Goal: Task Accomplishment & Management: Complete application form

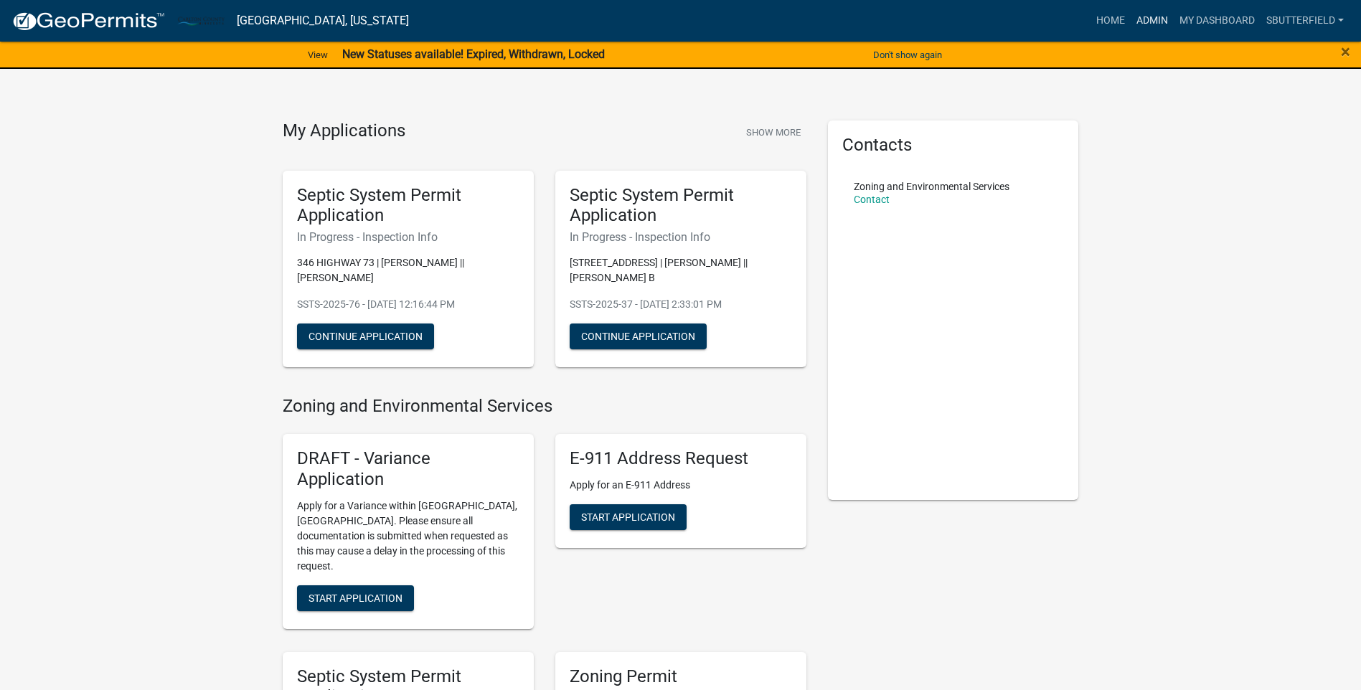
click at [1150, 17] on link "Admin" at bounding box center [1152, 20] width 43 height 27
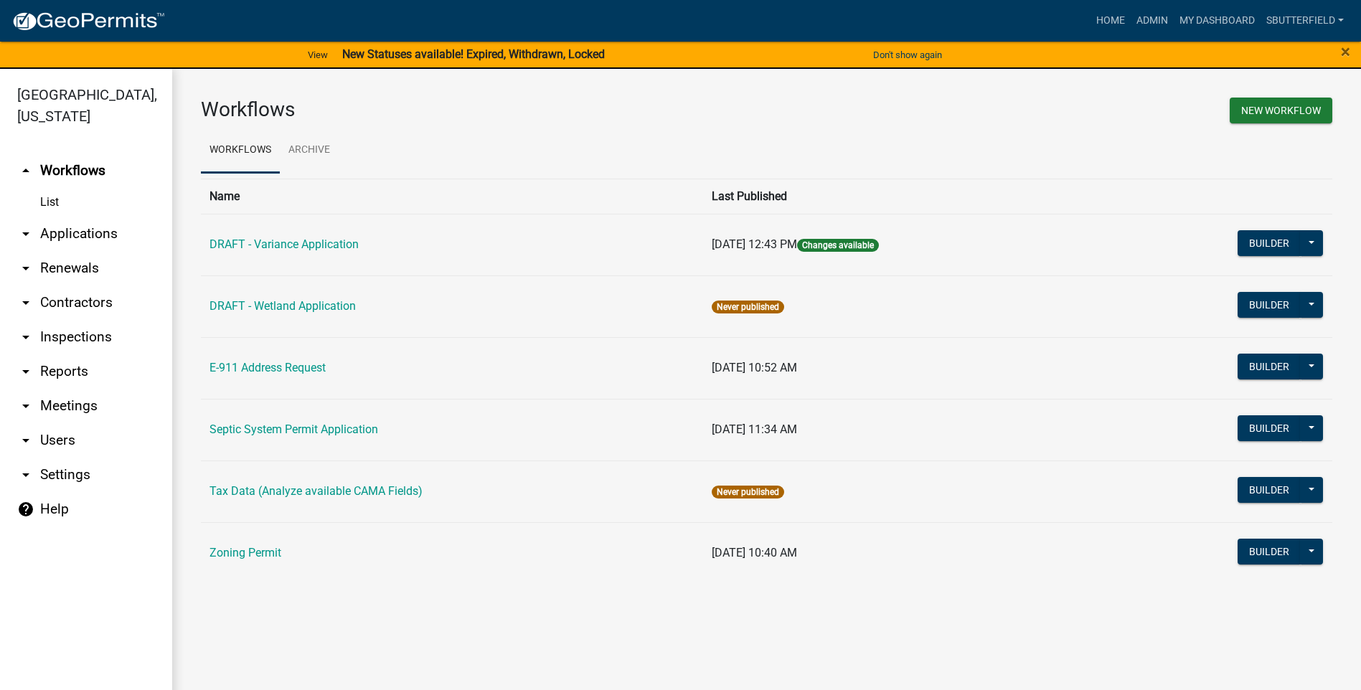
click at [31, 231] on icon "arrow_drop_down" at bounding box center [25, 233] width 17 height 17
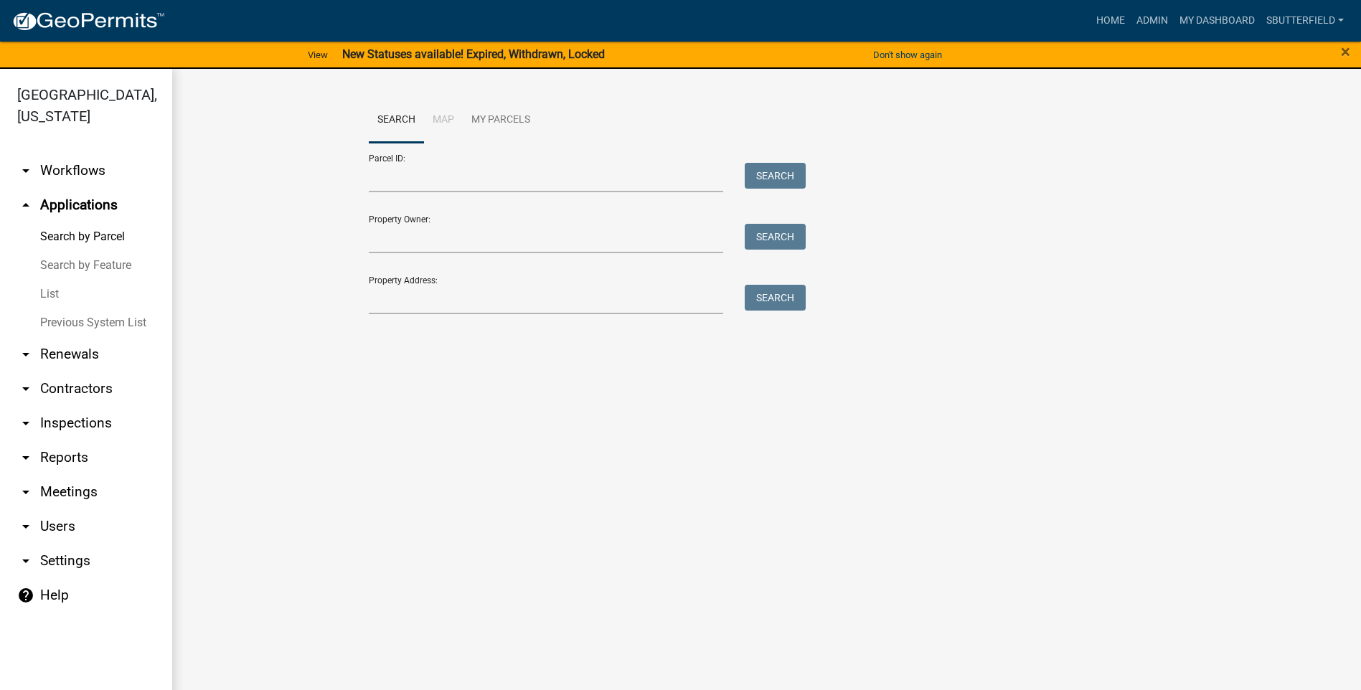
click at [50, 286] on link "List" at bounding box center [86, 294] width 172 height 29
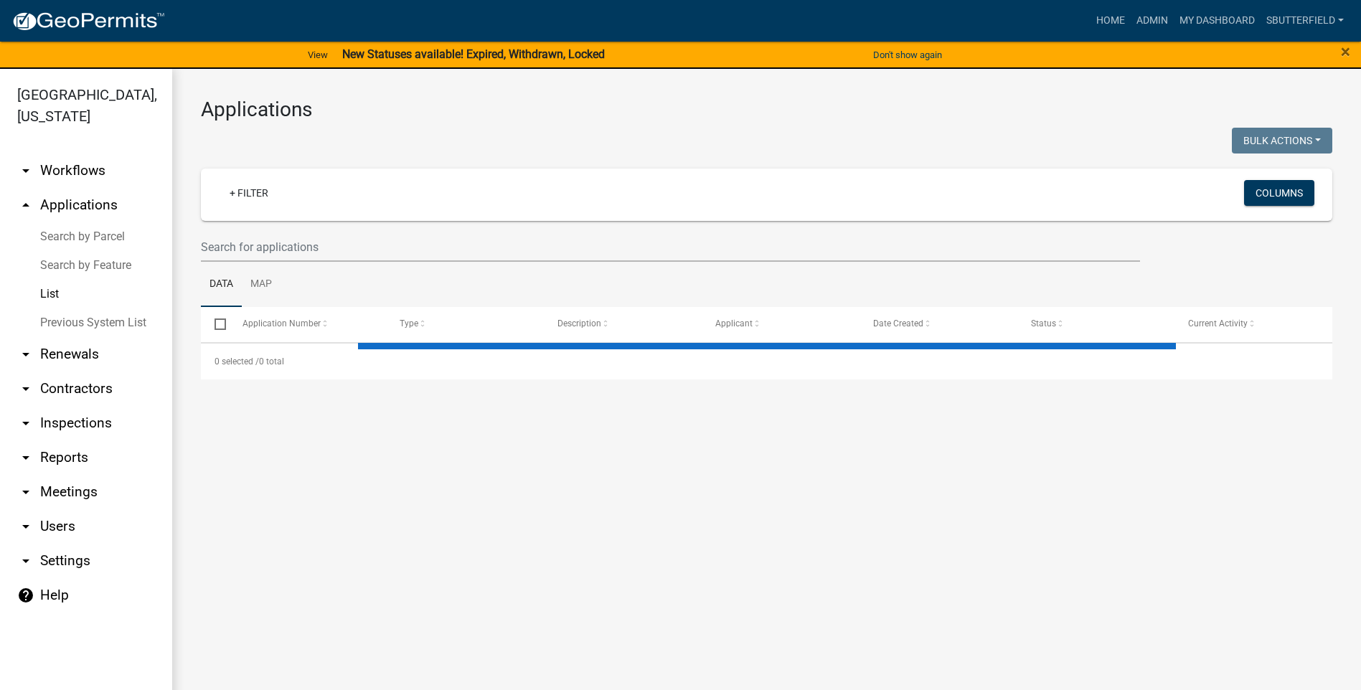
select select "1: 25"
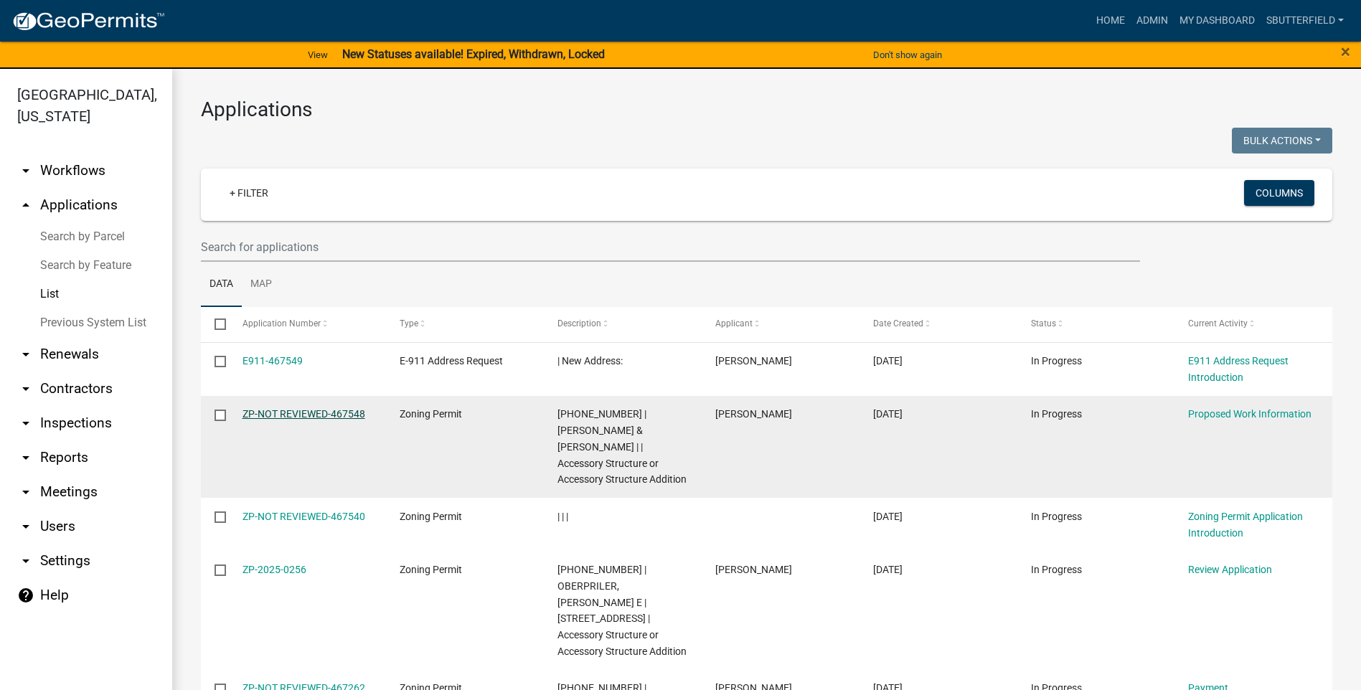
click at [299, 410] on link "ZP-NOT REVIEWED-467548" at bounding box center [304, 413] width 123 height 11
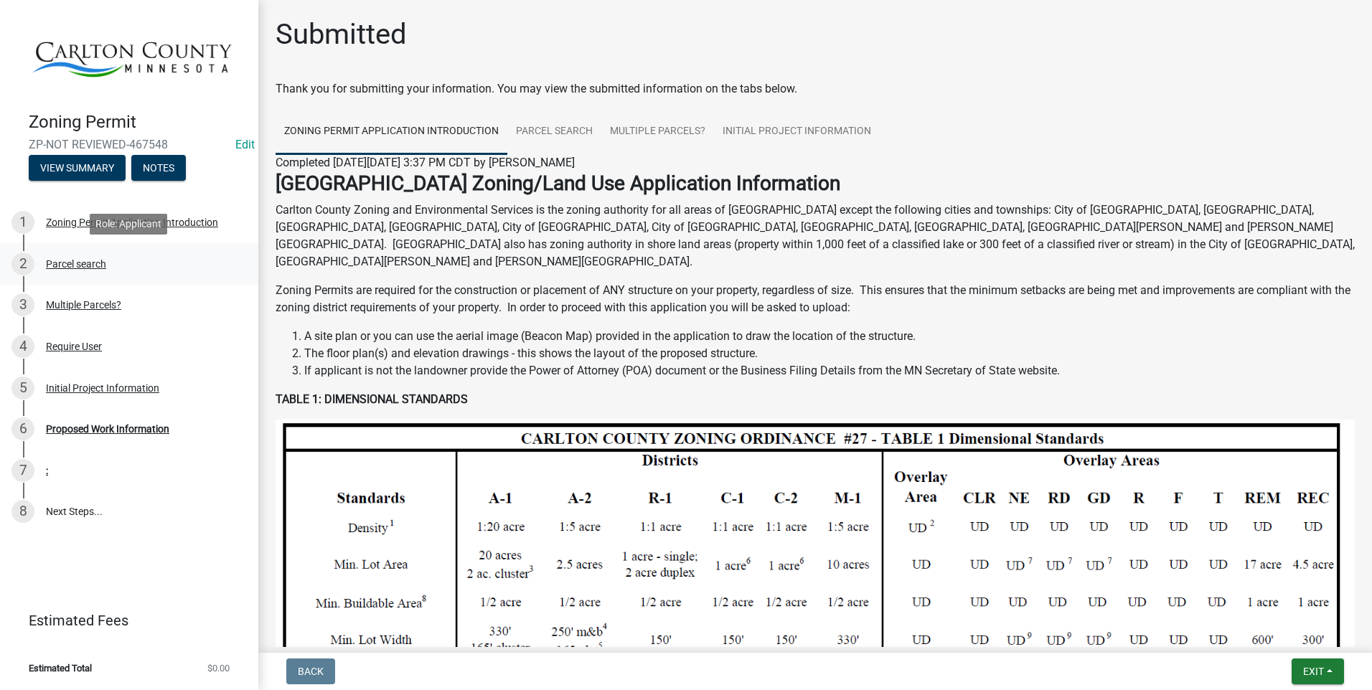
click at [77, 263] on div "Parcel search" at bounding box center [76, 264] width 60 height 10
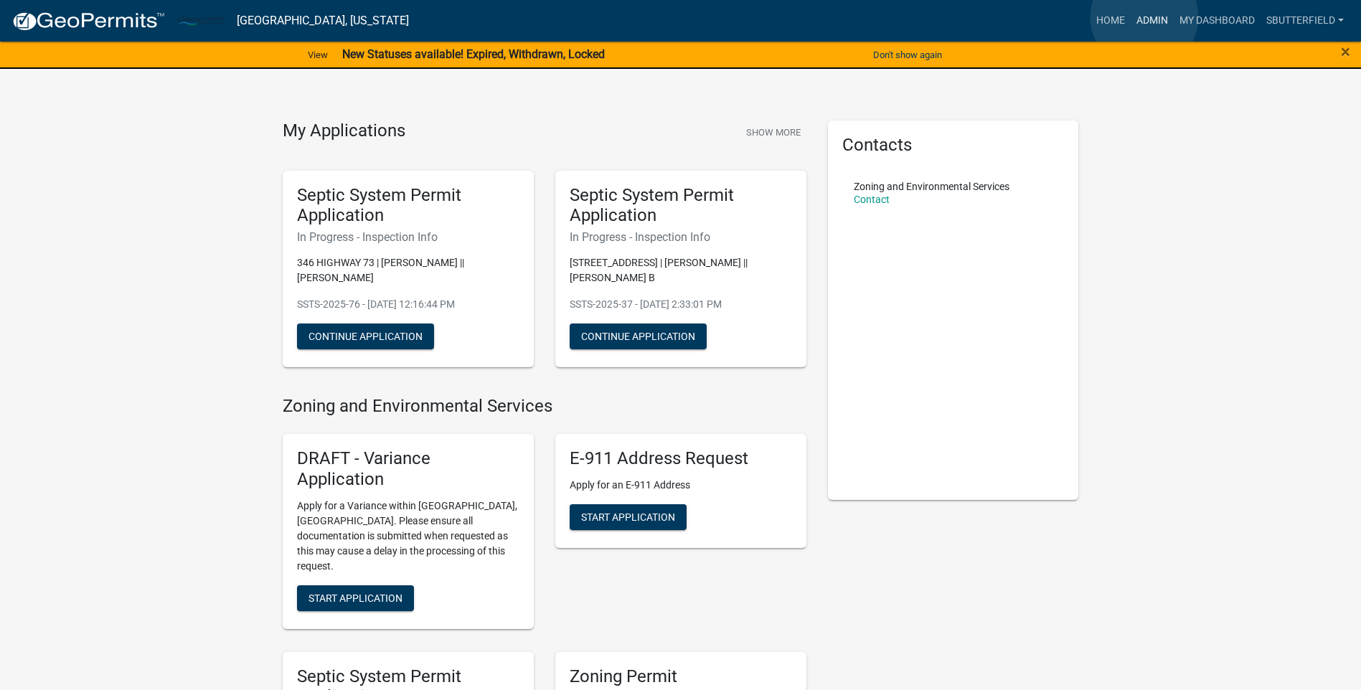
click at [1145, 17] on link "Admin" at bounding box center [1152, 20] width 43 height 27
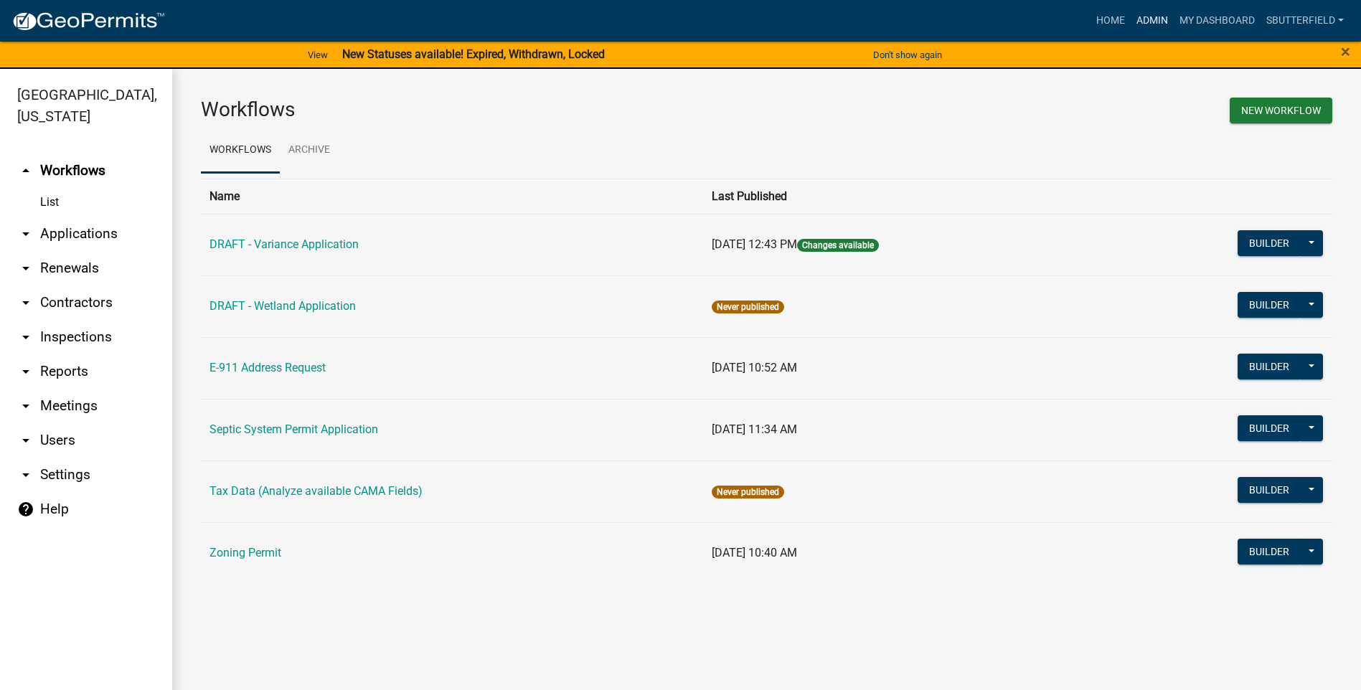
click at [1154, 17] on link "Admin" at bounding box center [1152, 20] width 43 height 27
click at [29, 236] on icon "arrow_drop_down" at bounding box center [25, 233] width 17 height 17
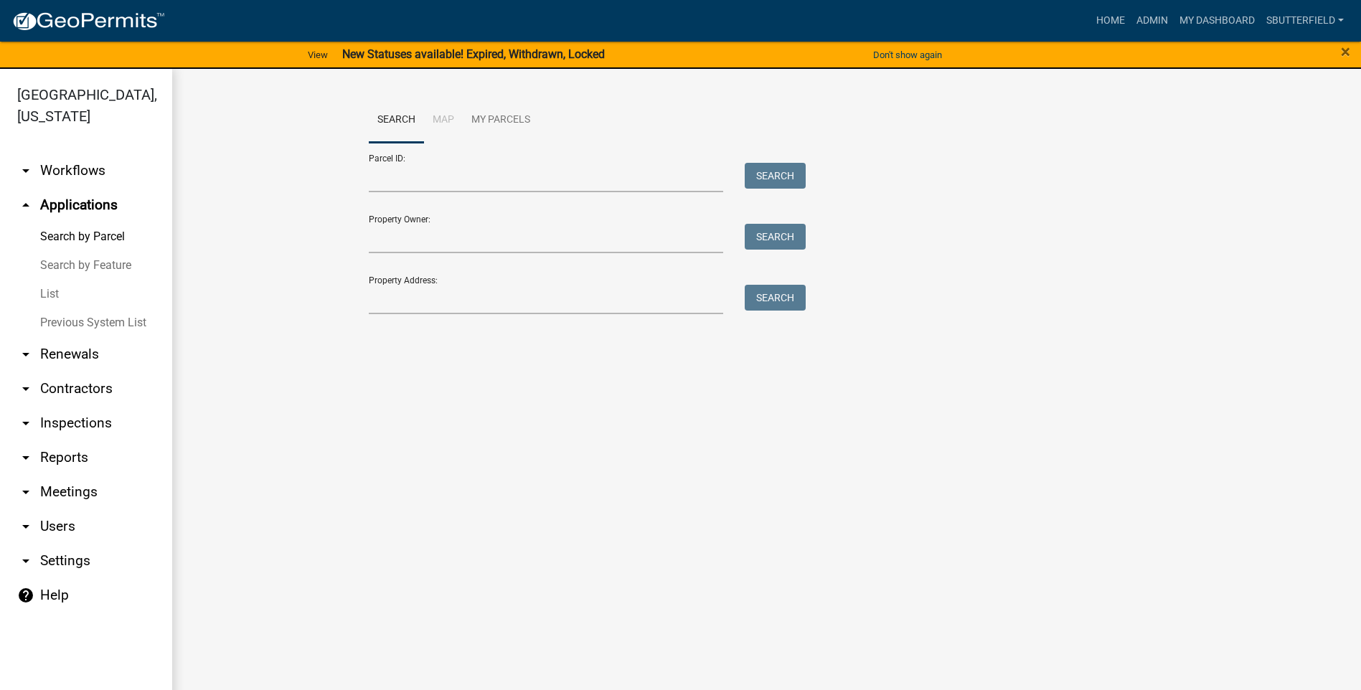
click at [60, 296] on link "List" at bounding box center [86, 294] width 172 height 29
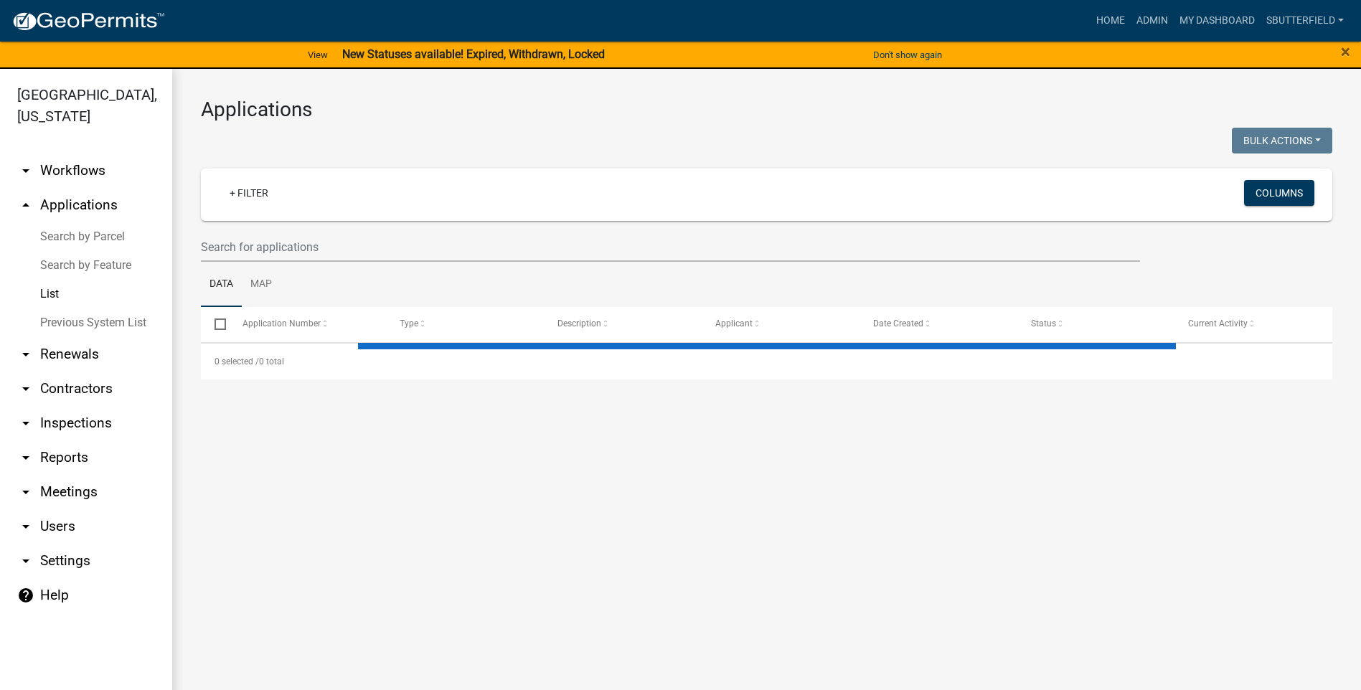
select select "1: 25"
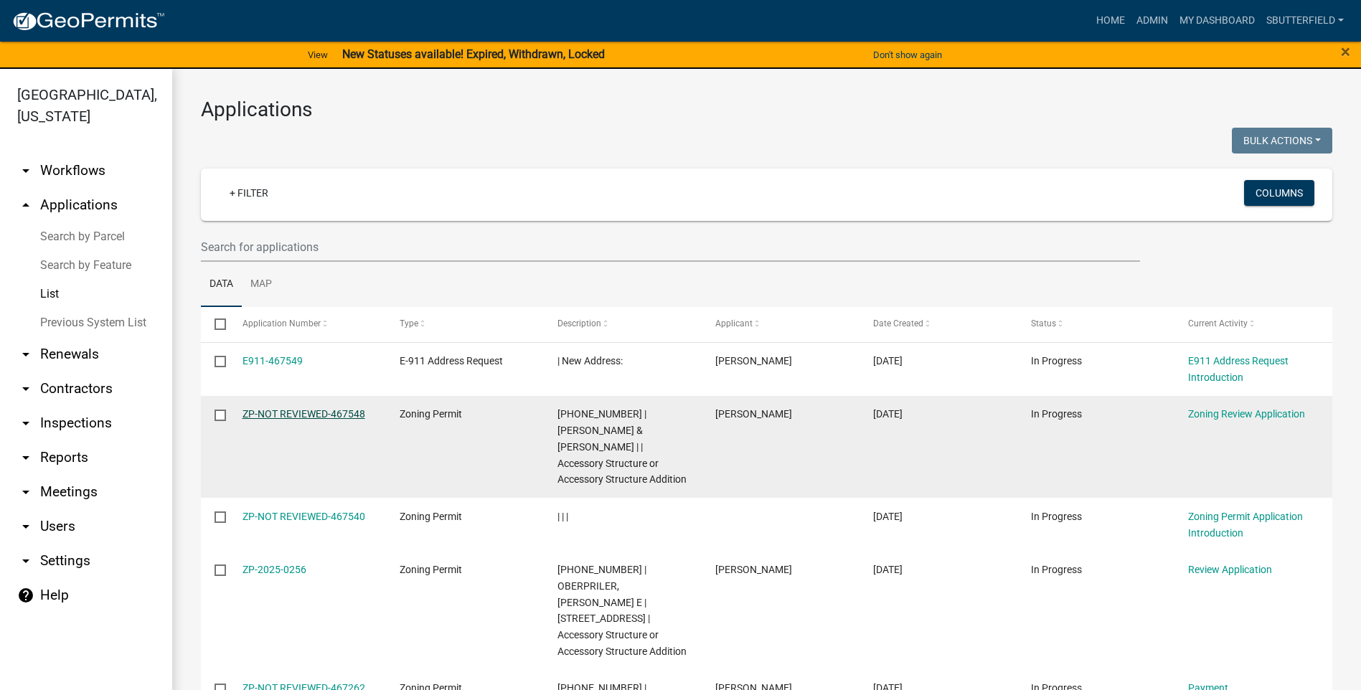
click at [302, 410] on link "ZP-NOT REVIEWED-467548" at bounding box center [304, 413] width 123 height 11
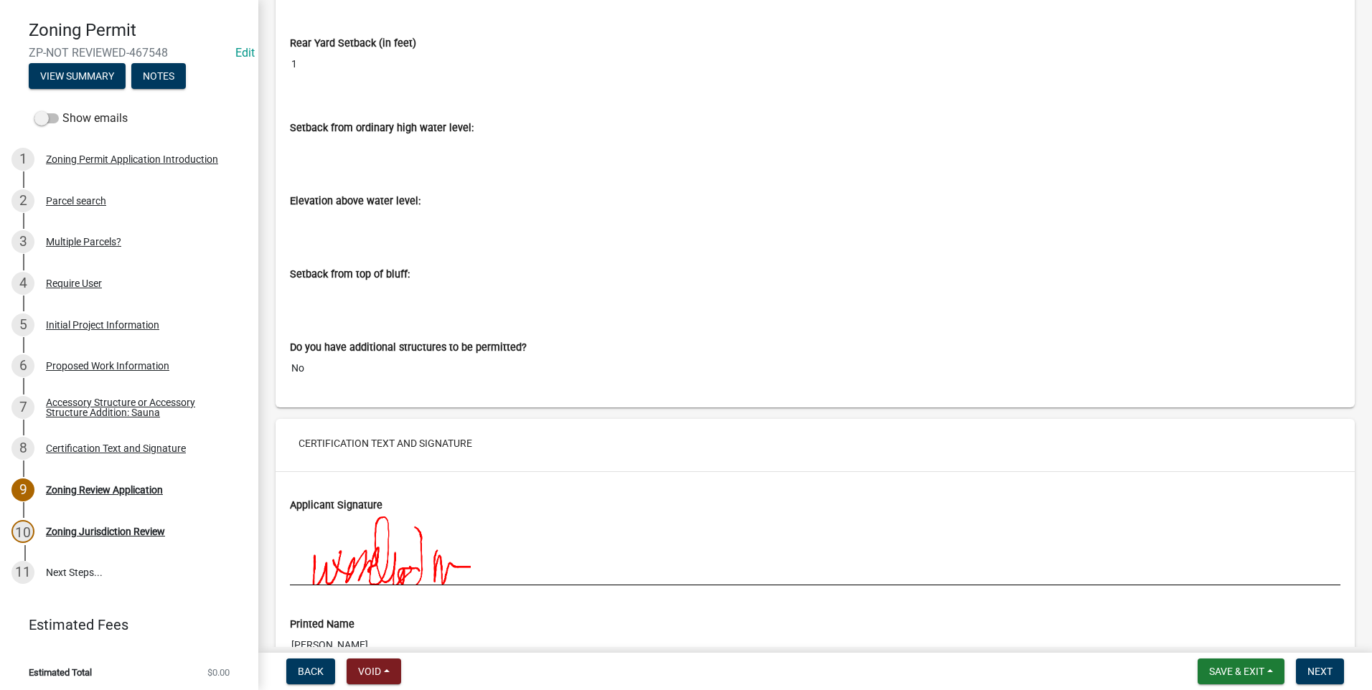
scroll to position [5807, 0]
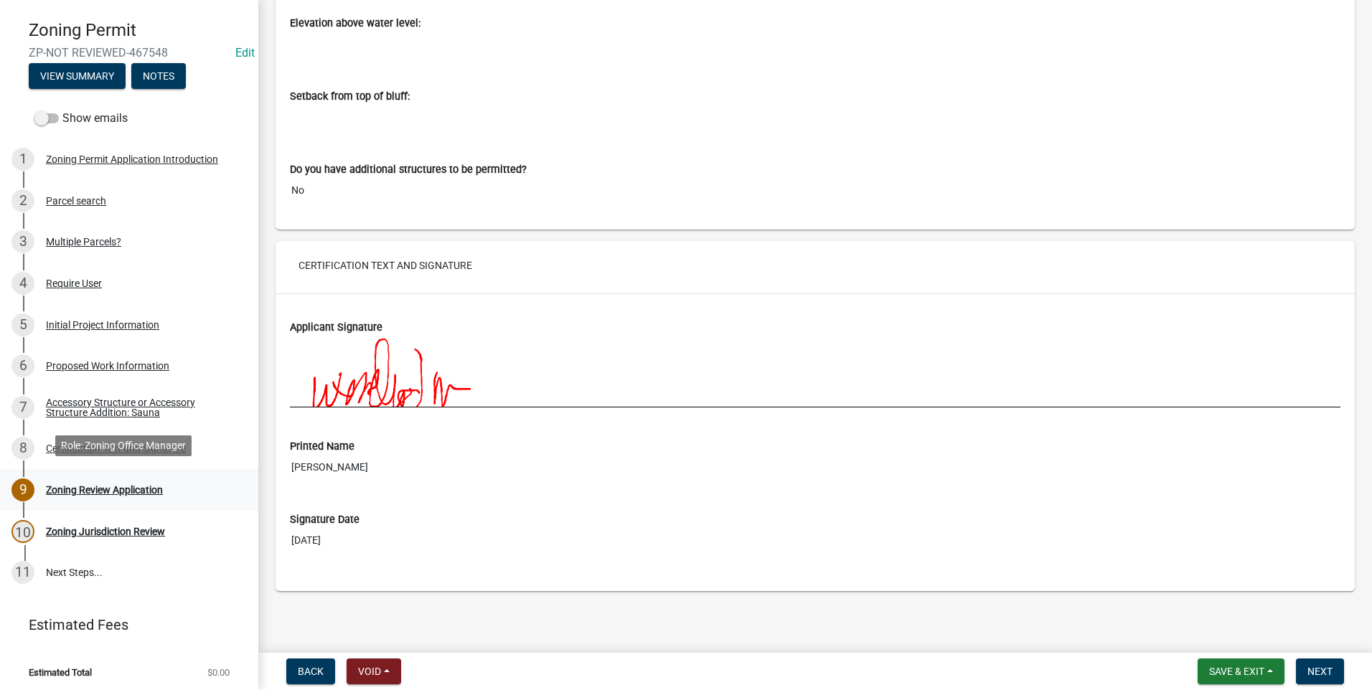
click at [130, 485] on div "Zoning Review Application" at bounding box center [104, 490] width 117 height 10
click at [123, 527] on div "Zoning Jurisdiction Review" at bounding box center [105, 532] width 119 height 10
click at [126, 521] on div "10 Zoning Jurisdiction Review" at bounding box center [123, 531] width 224 height 23
click at [131, 527] on div "Zoning Jurisdiction Review" at bounding box center [105, 532] width 119 height 10
drag, startPoint x: 1341, startPoint y: 666, endPoint x: 1335, endPoint y: 656, distance: 11.9
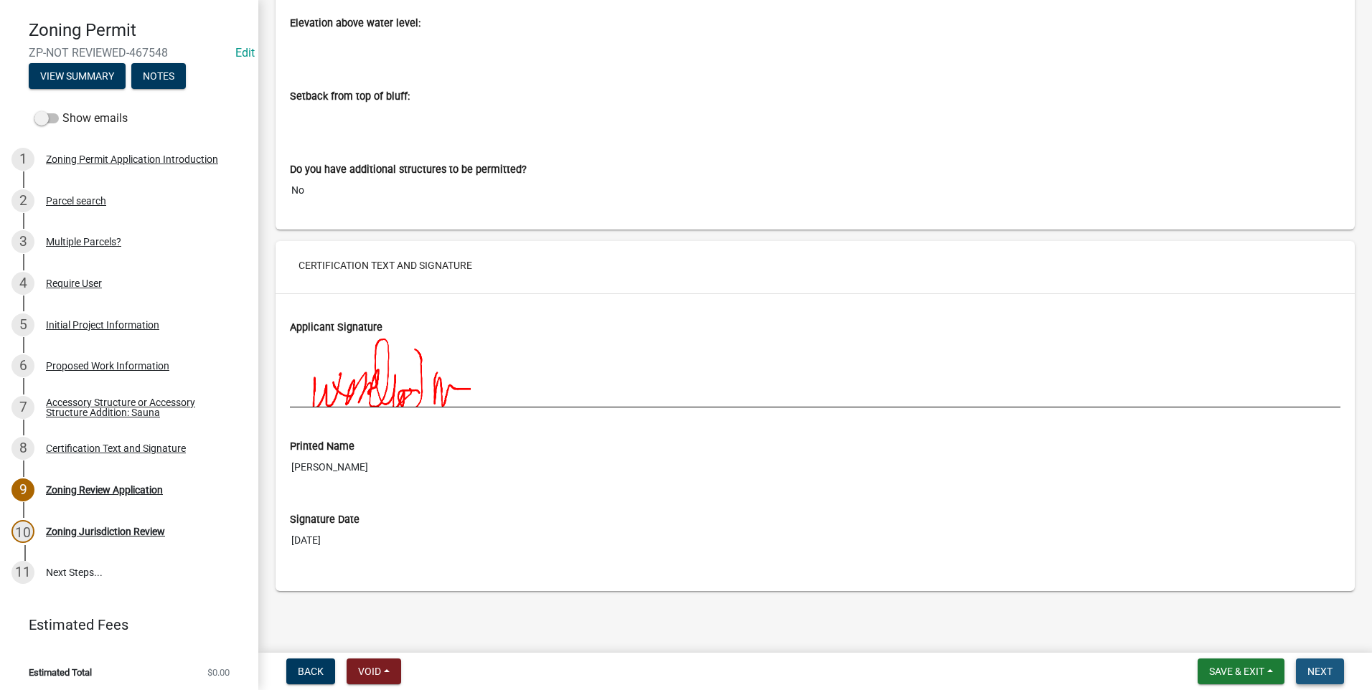
click at [1341, 665] on button "Next" at bounding box center [1320, 672] width 48 height 26
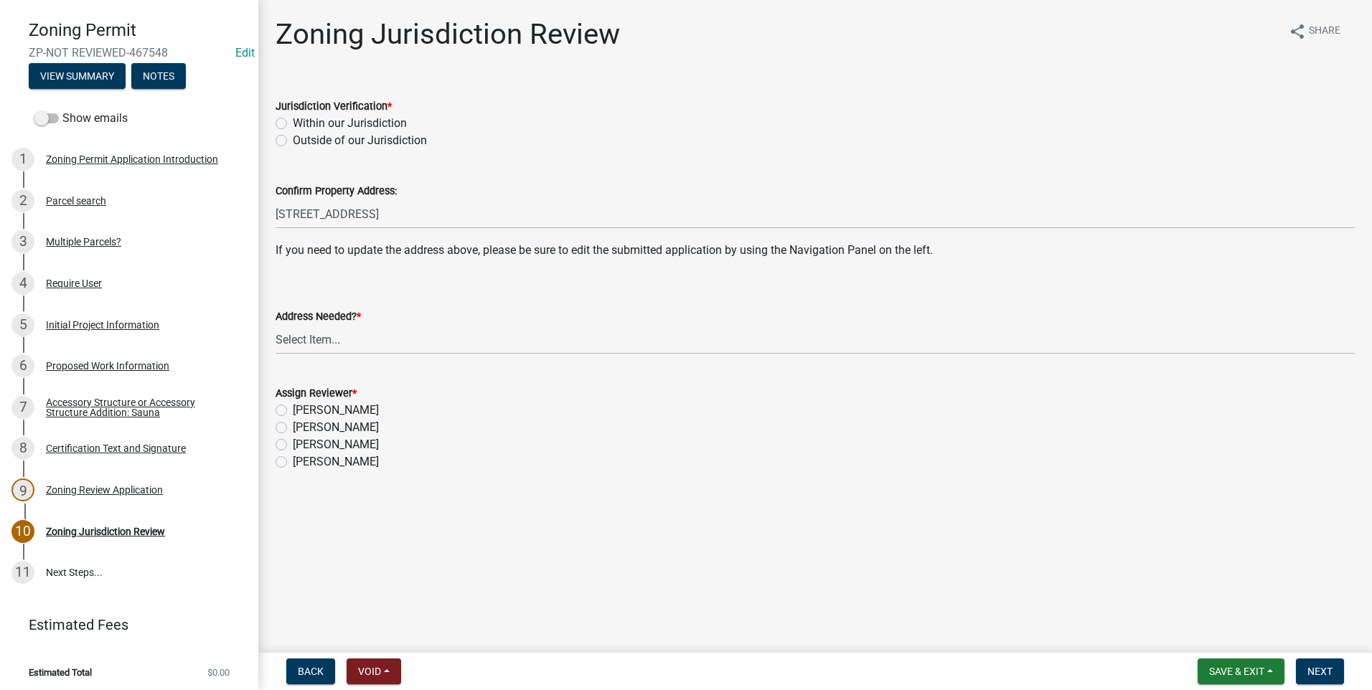
click at [293, 118] on label "Within our Jurisdiction" at bounding box center [350, 123] width 114 height 17
click at [293, 118] on input "Within our Jurisdiction" at bounding box center [297, 119] width 9 height 9
radio input "true"
click at [314, 332] on select "Select Item... Yes No" at bounding box center [815, 339] width 1079 height 29
click at [276, 325] on select "Select Item... Yes No" at bounding box center [815, 339] width 1079 height 29
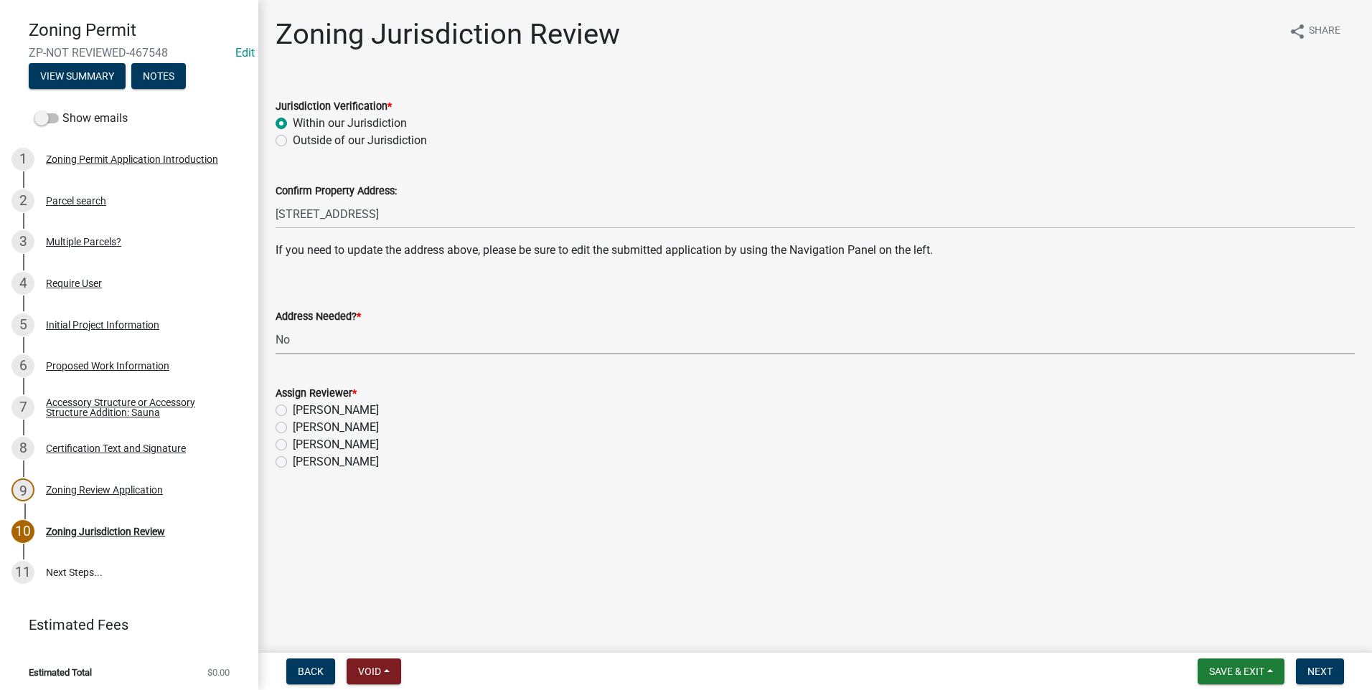
select select "aade736b-b8ba-42e5-ae4c-e00a265c1909"
click at [293, 429] on label "Jason Walsh" at bounding box center [336, 427] width 86 height 17
click at [293, 428] on input "Jason Walsh" at bounding box center [297, 423] width 9 height 9
radio input "true"
click at [1319, 666] on span "Next" at bounding box center [1320, 671] width 25 height 11
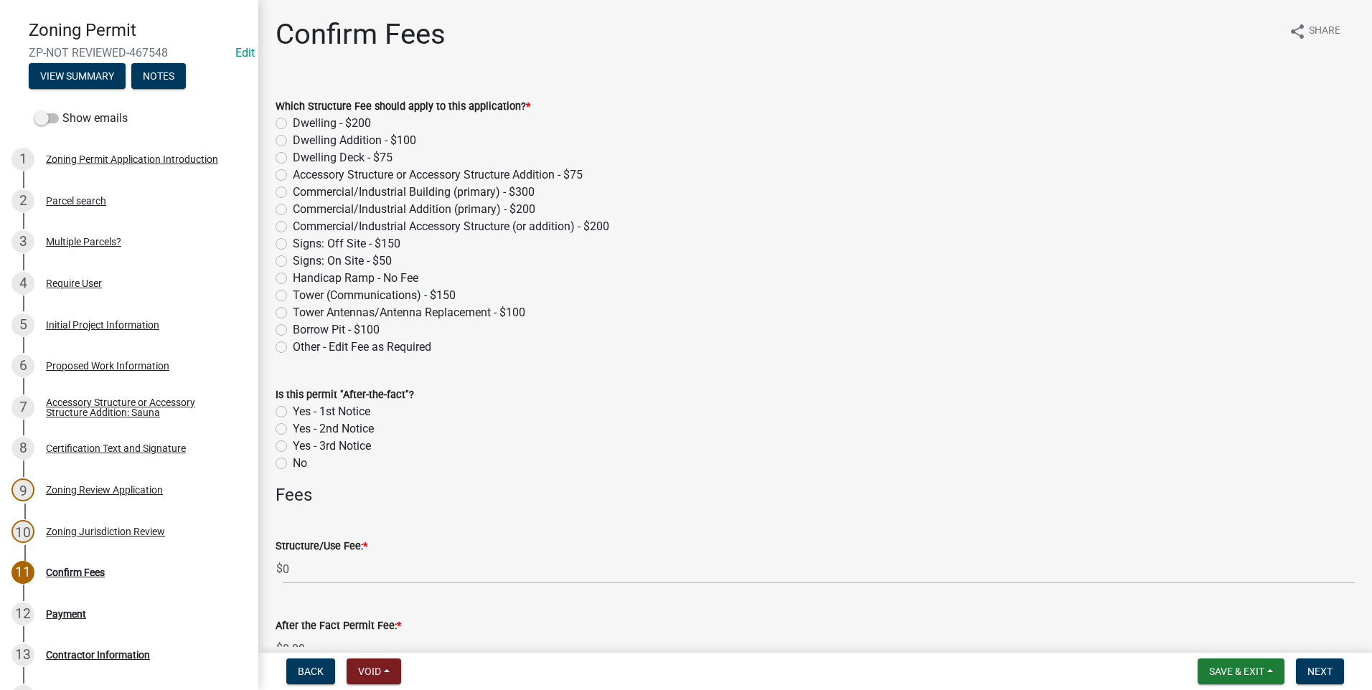
click at [293, 174] on label "Accessory Structure or Accessory Structure Addition - $75" at bounding box center [438, 174] width 290 height 17
click at [293, 174] on input "Accessory Structure or Accessory Structure Addition - $75" at bounding box center [297, 170] width 9 height 9
radio input "true"
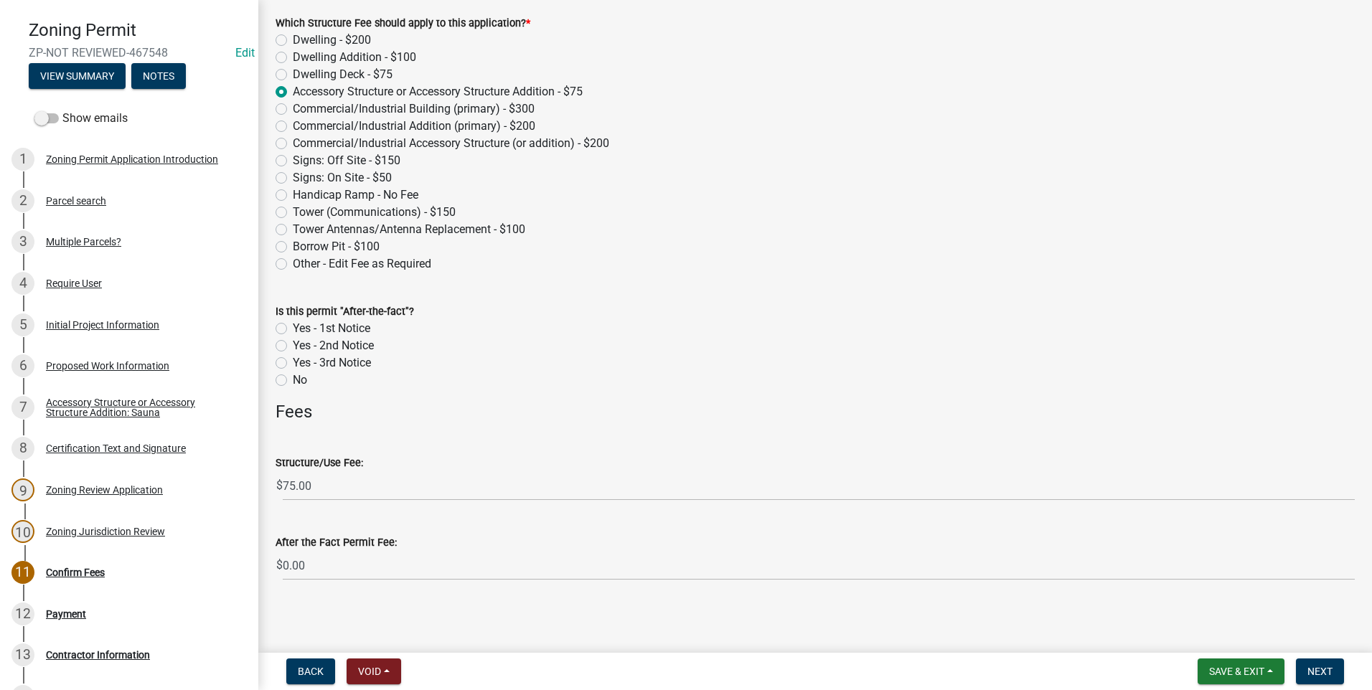
scroll to position [85, 0]
click at [1329, 666] on span "Next" at bounding box center [1320, 671] width 25 height 11
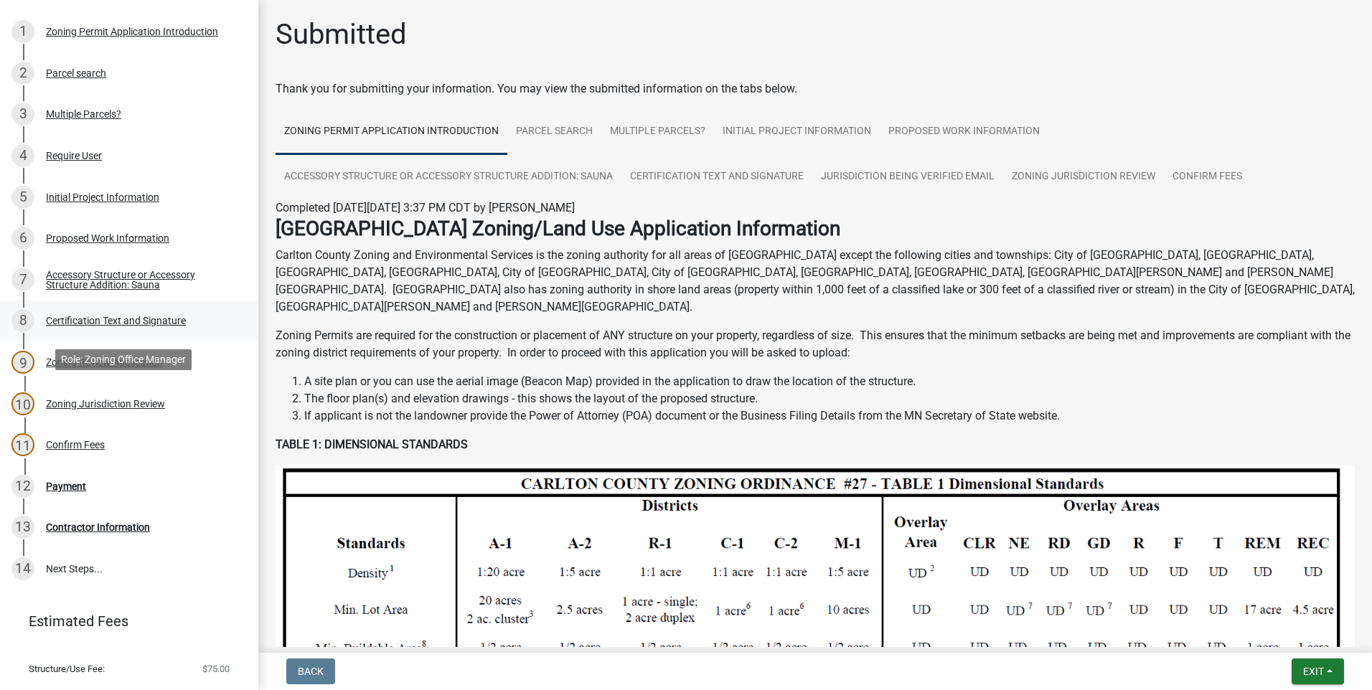
scroll to position [235, 0]
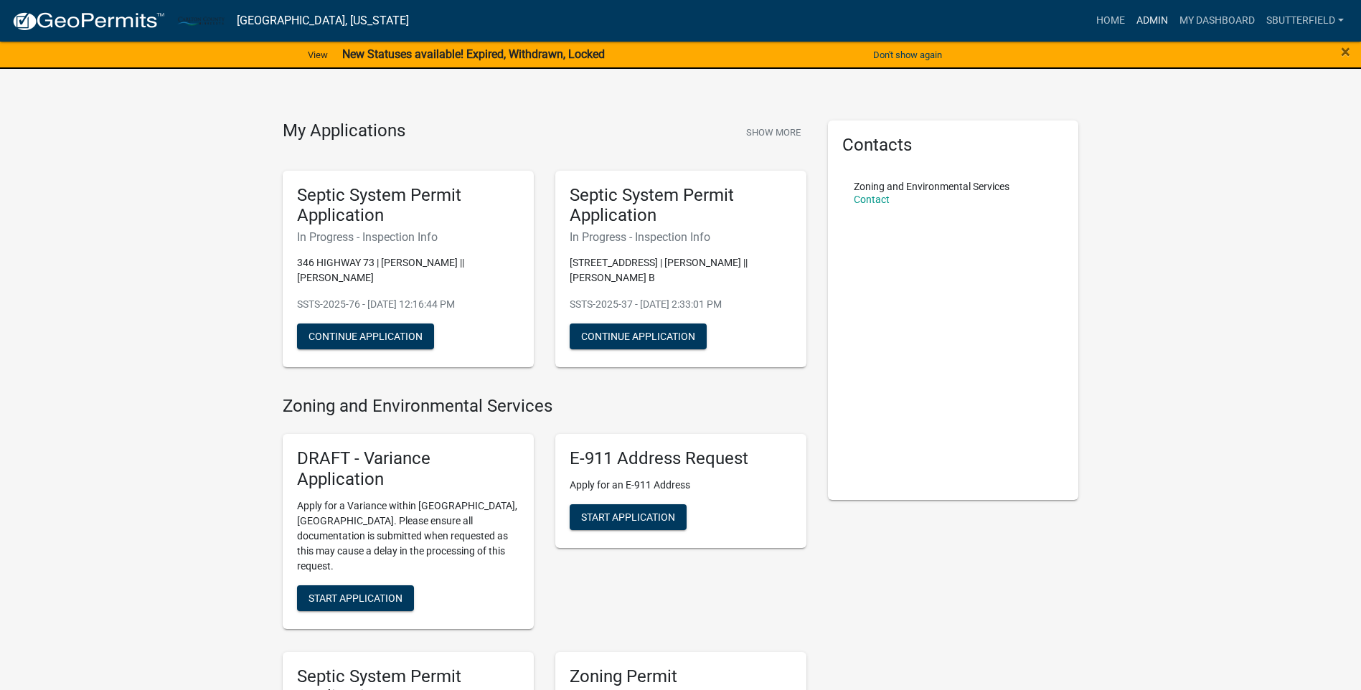
click at [1160, 17] on link "Admin" at bounding box center [1152, 20] width 43 height 27
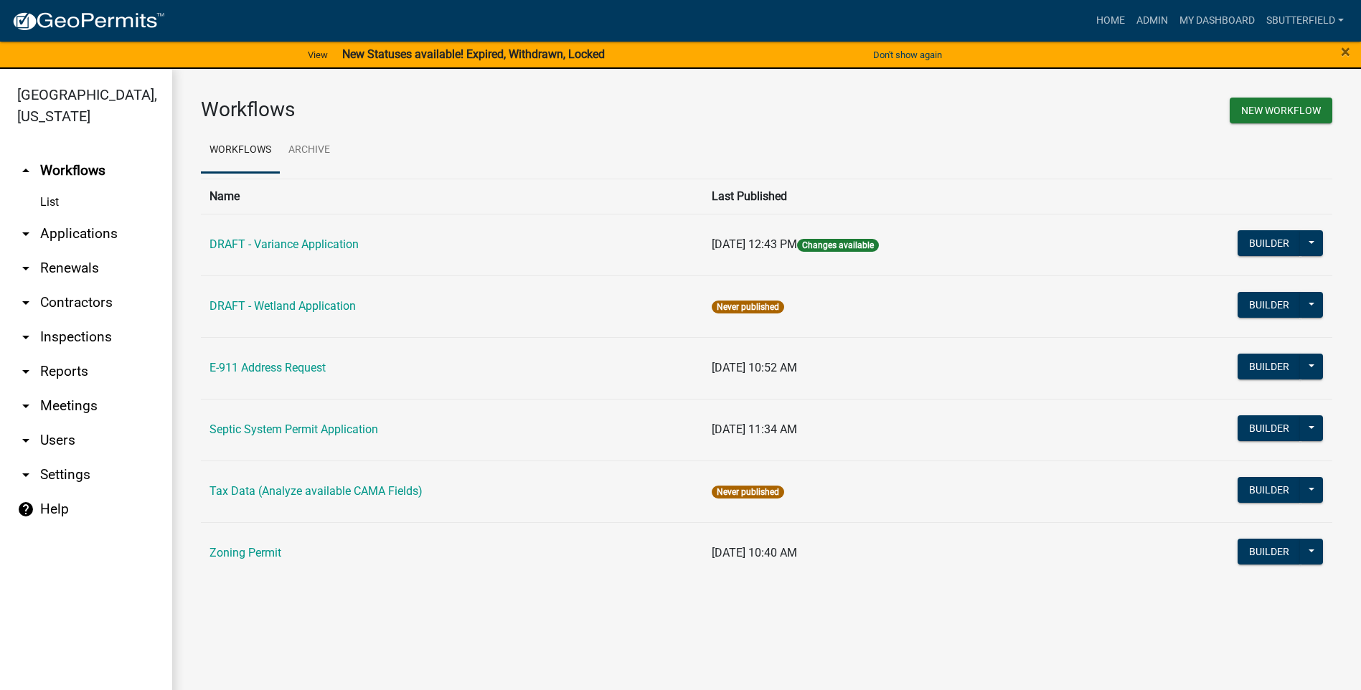
click at [30, 232] on icon "arrow_drop_down" at bounding box center [25, 233] width 17 height 17
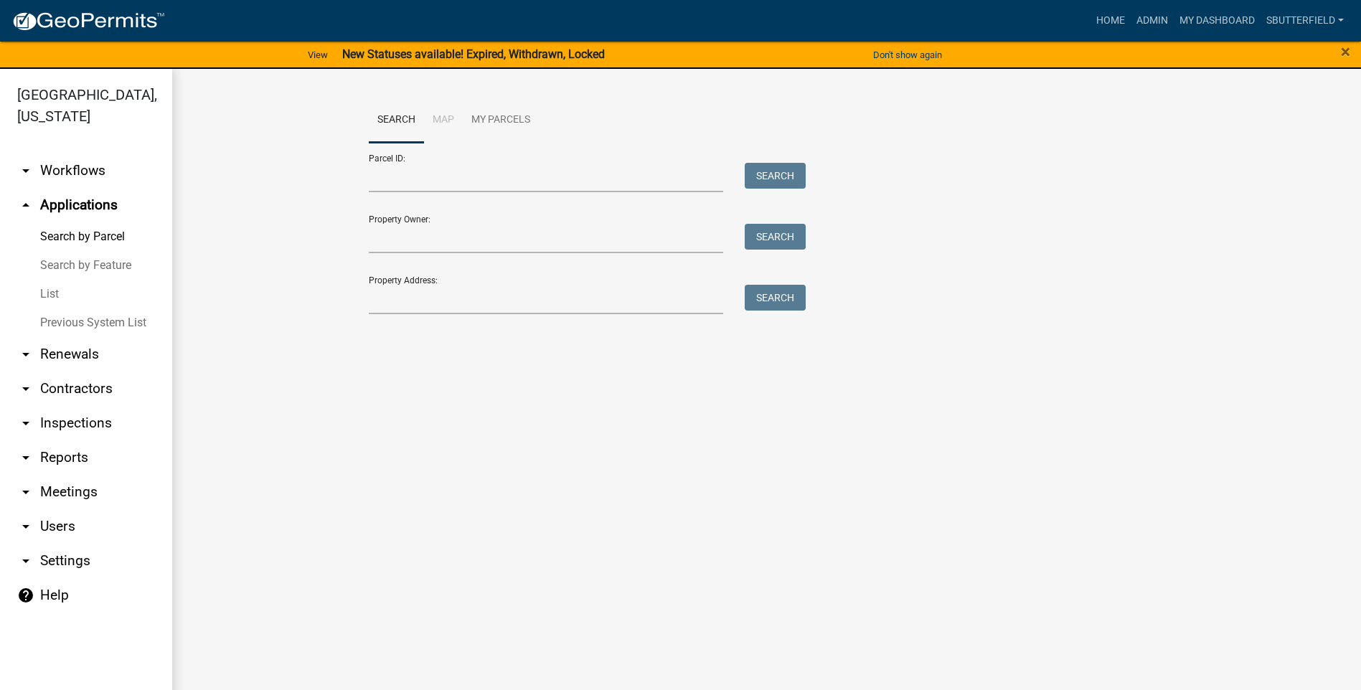
click at [53, 288] on link "List" at bounding box center [86, 294] width 172 height 29
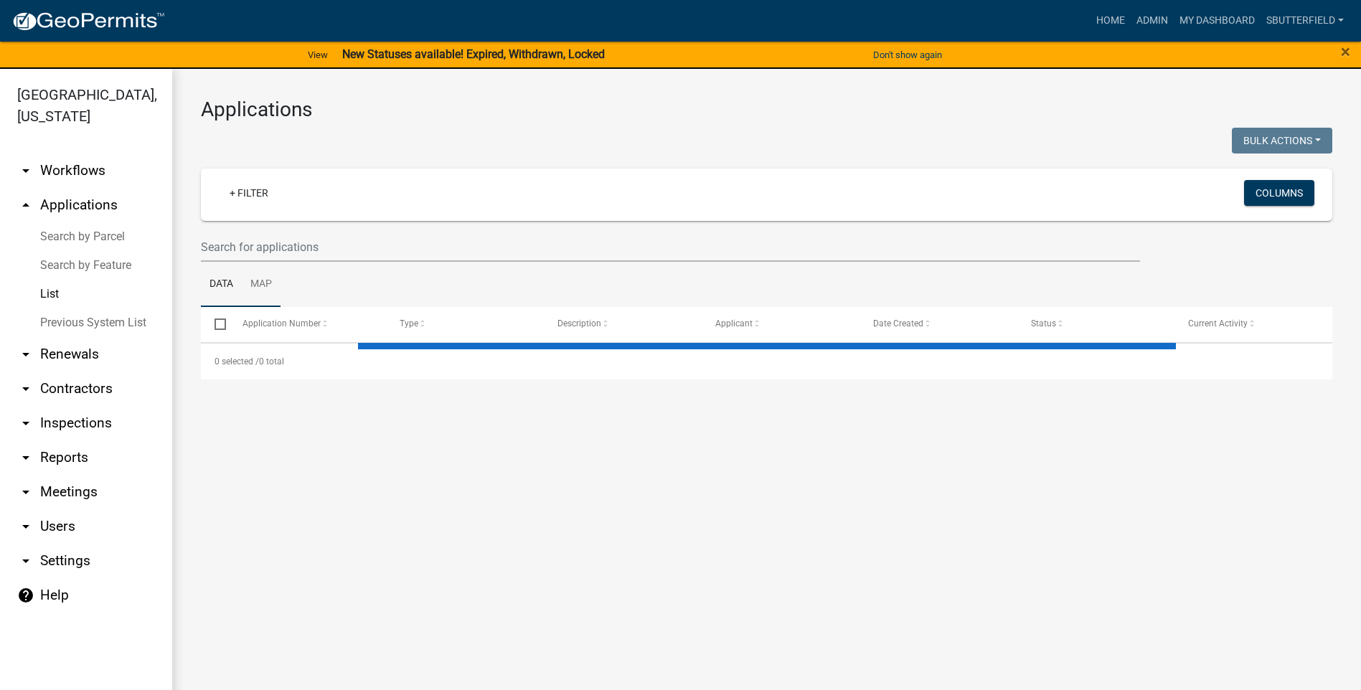
select select "1: 25"
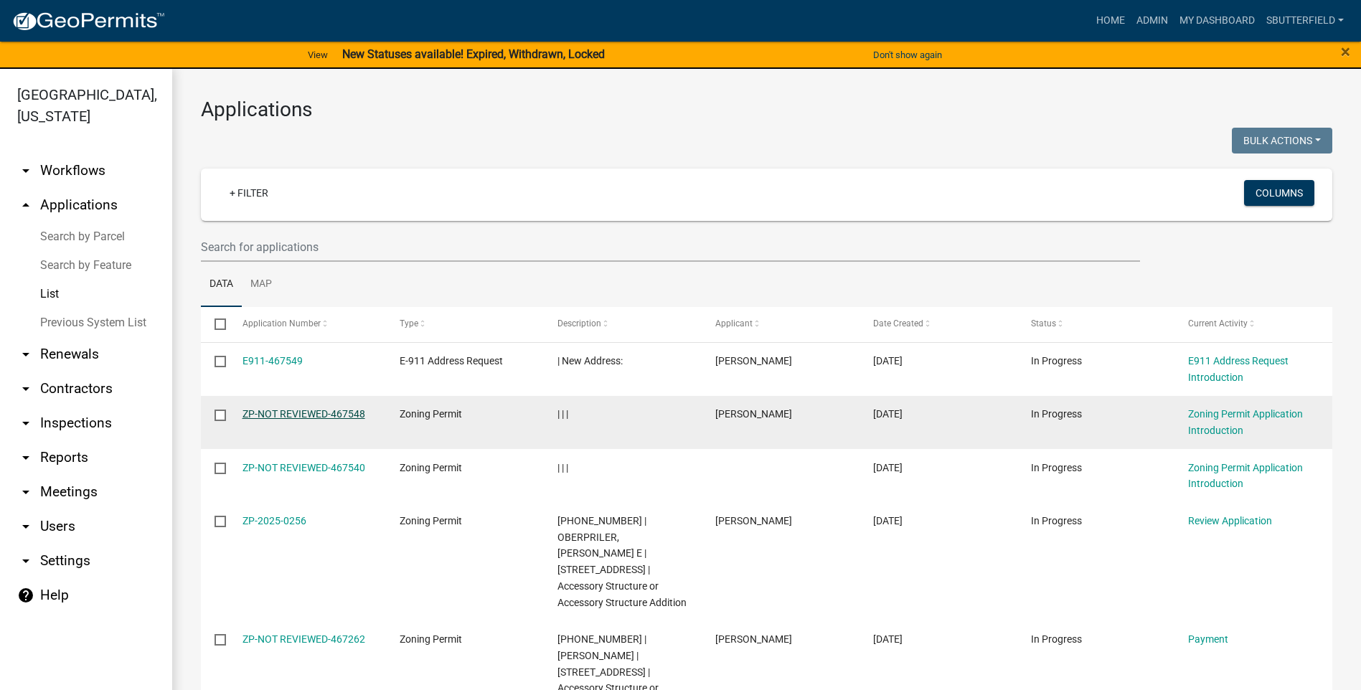
click at [283, 410] on link "ZP-NOT REVIEWED-467548" at bounding box center [304, 413] width 123 height 11
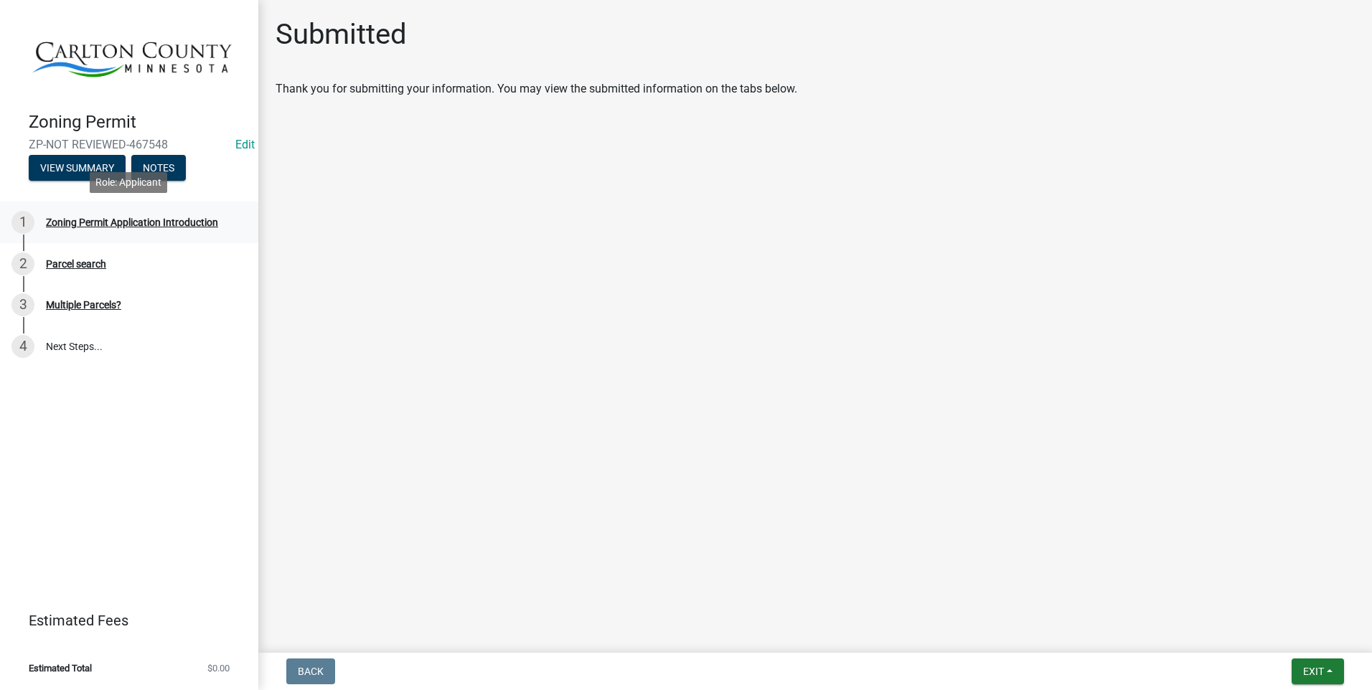
click at [143, 221] on div "Zoning Permit Application Introduction" at bounding box center [132, 222] width 172 height 10
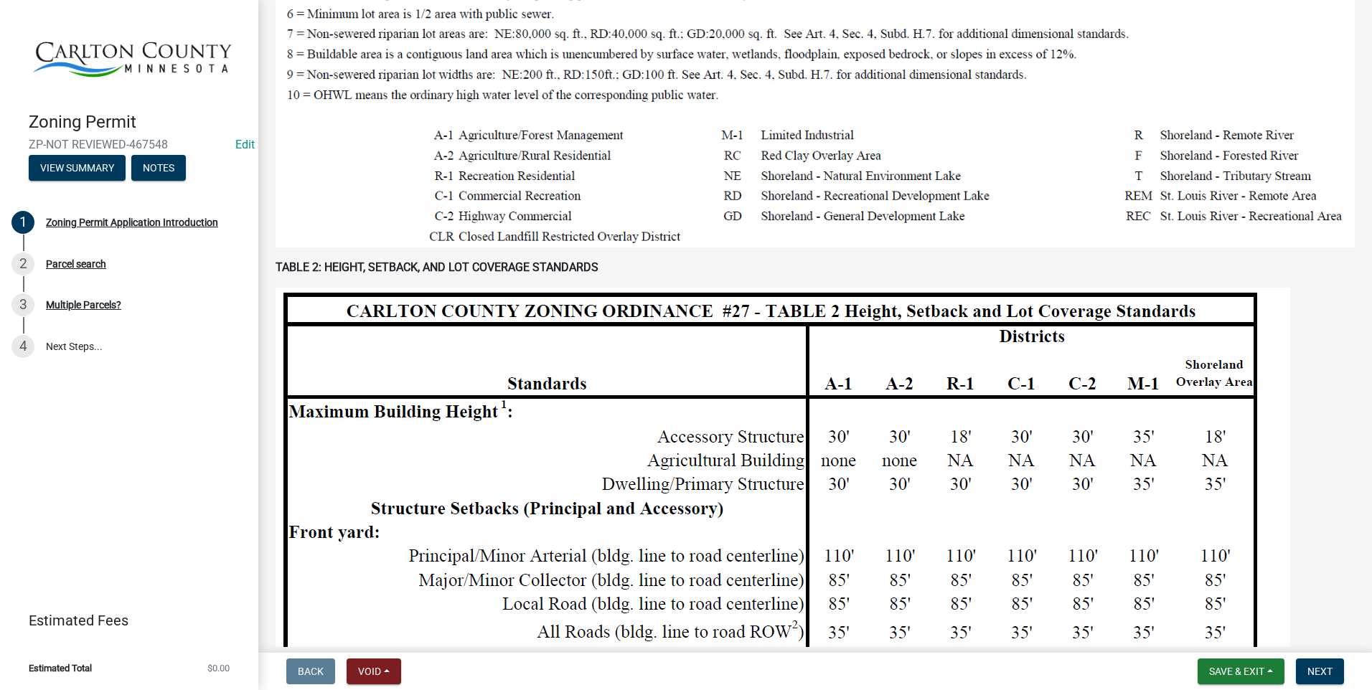
scroll to position [861, 0]
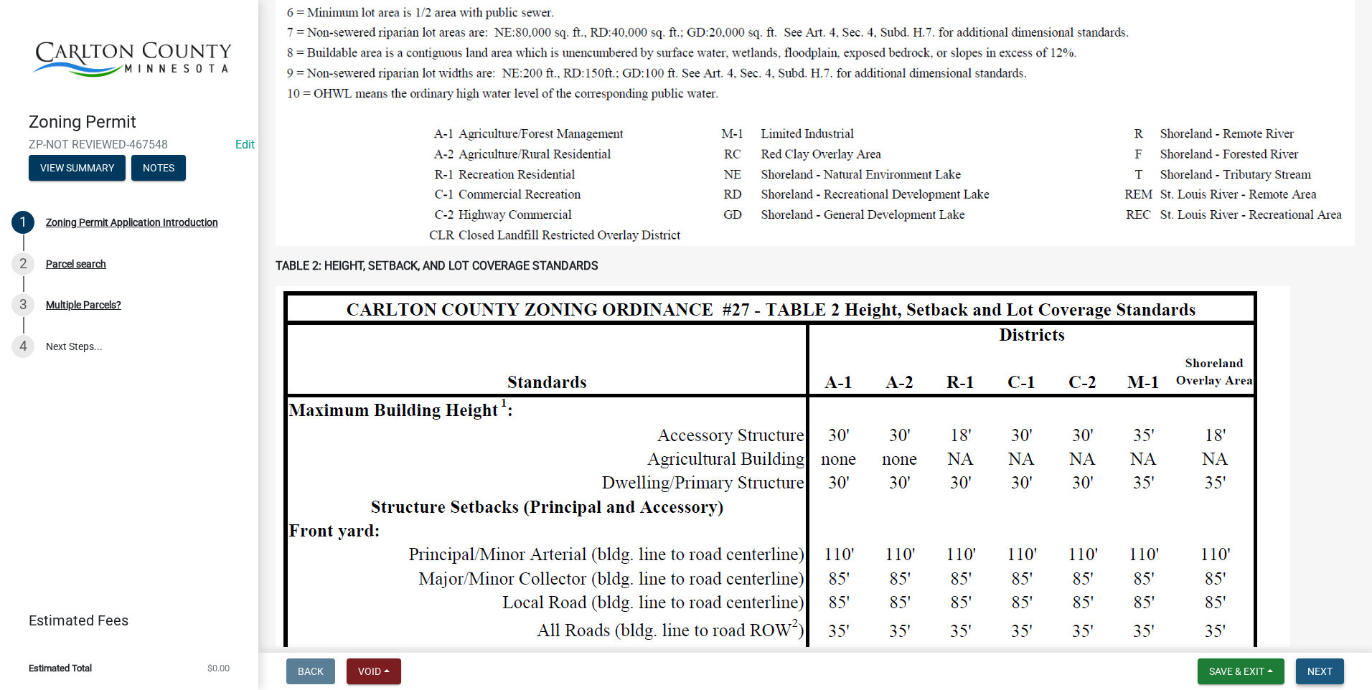
drag, startPoint x: 1322, startPoint y: 665, endPoint x: 1314, endPoint y: 645, distance: 20.9
click at [1320, 657] on nav "Back Void Withdraw Lock Expire Void Save & Exit Save Save & Exit Next" at bounding box center [815, 671] width 1114 height 37
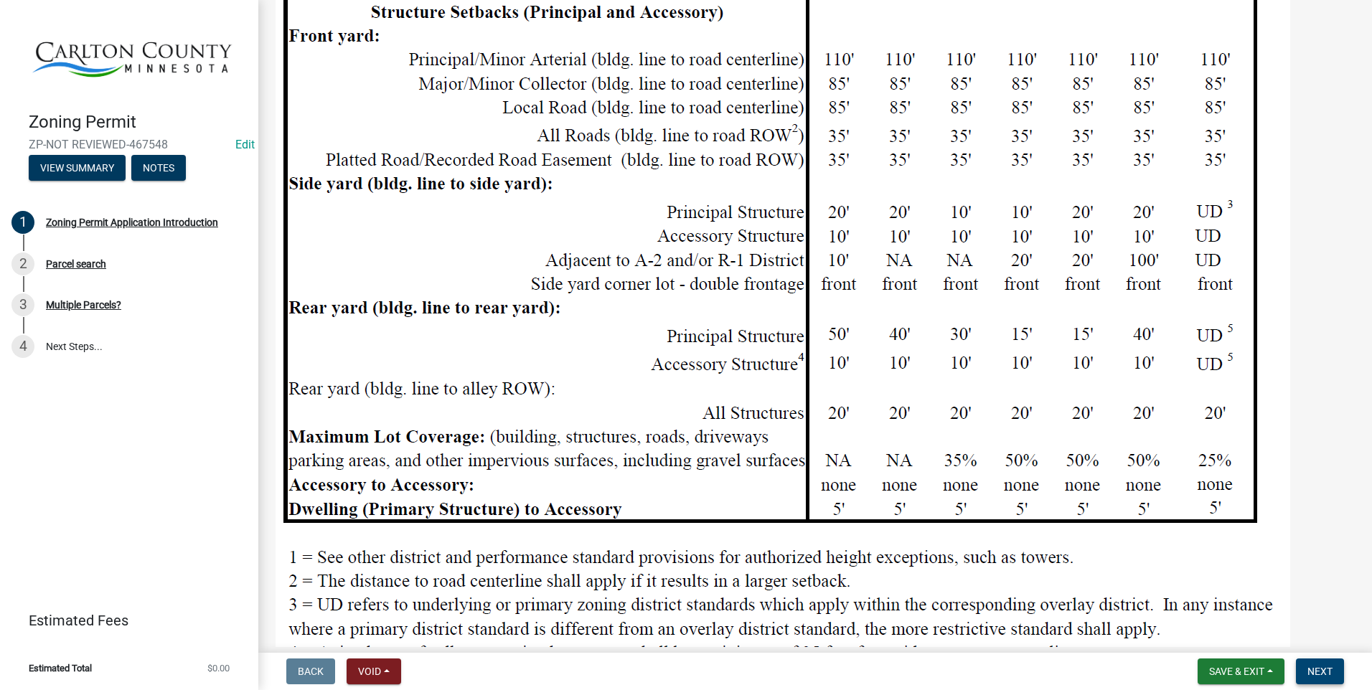
scroll to position [1364, 0]
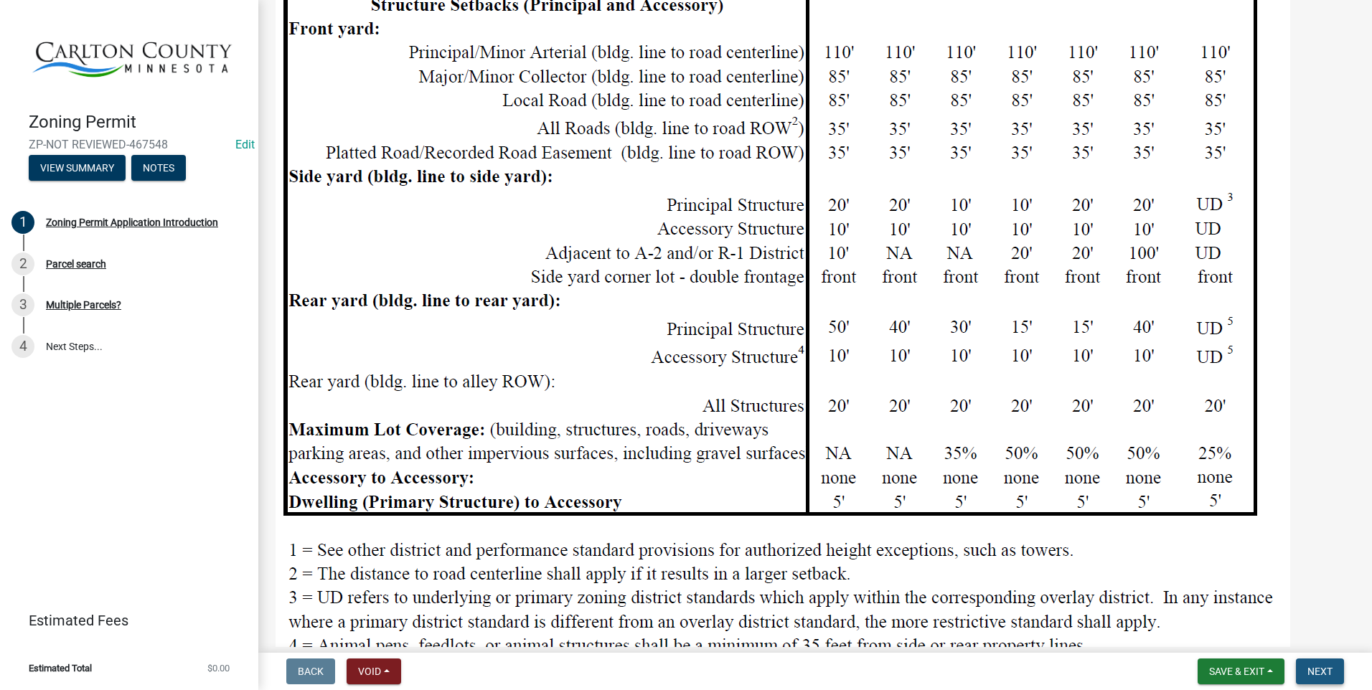
click at [1323, 667] on span "Next" at bounding box center [1320, 671] width 25 height 11
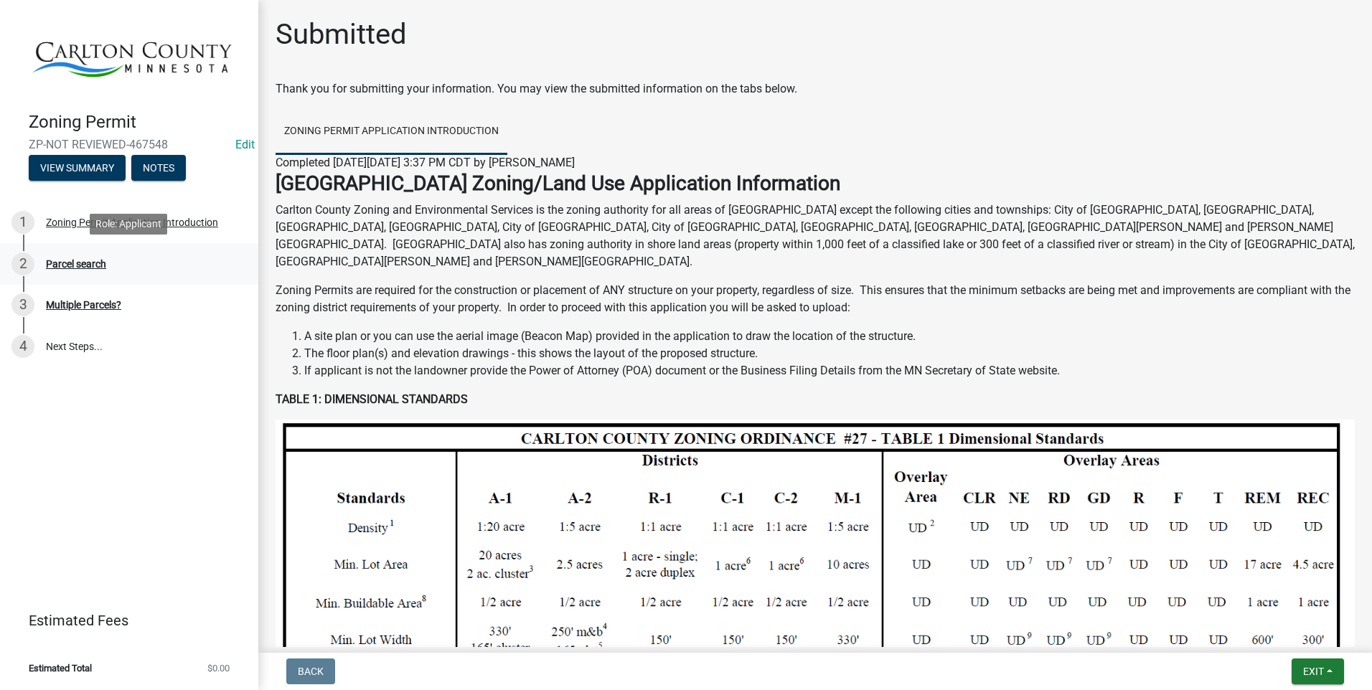
click at [81, 264] on div "Parcel search" at bounding box center [76, 264] width 60 height 10
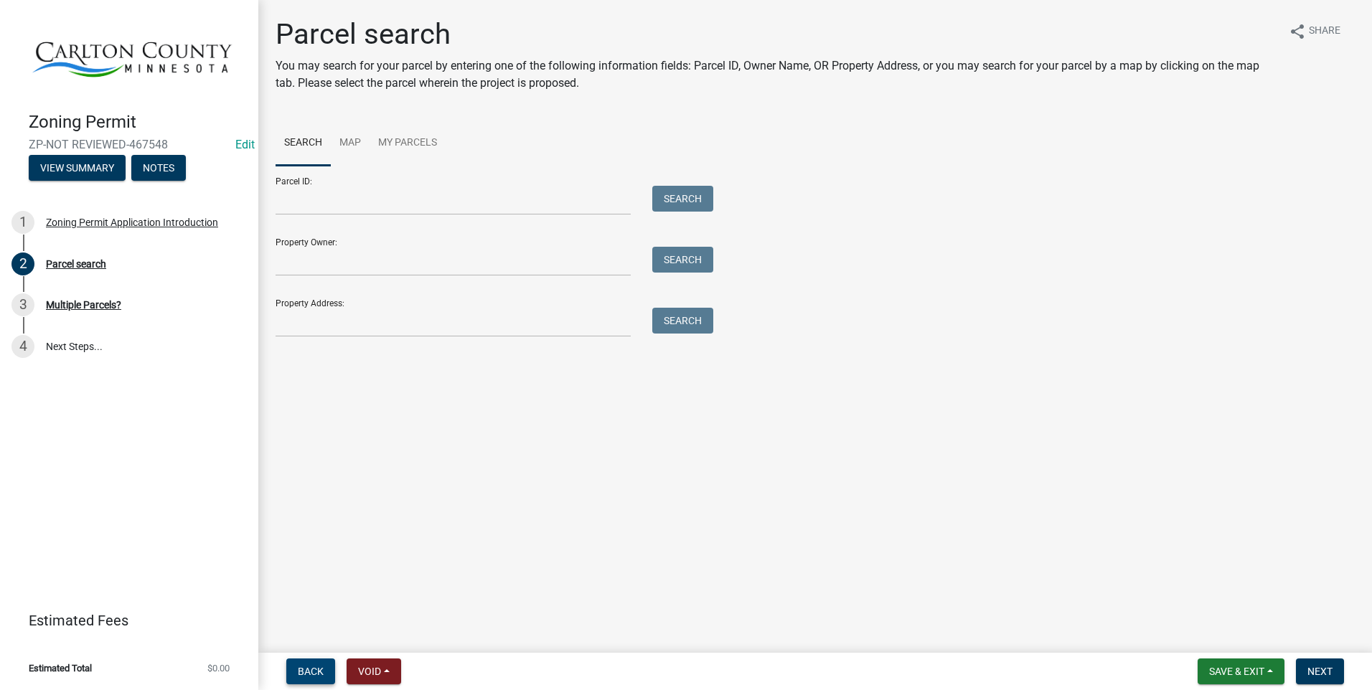
click at [303, 673] on span "Back" at bounding box center [311, 671] width 26 height 11
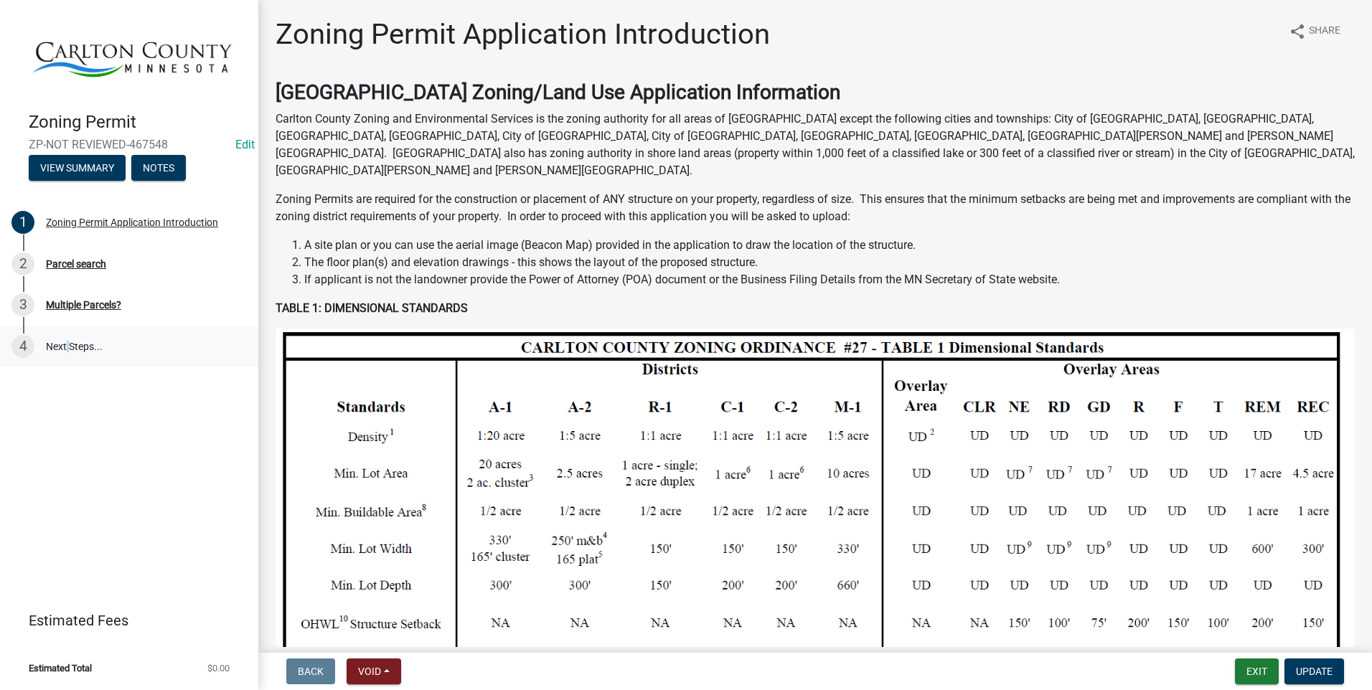
click at [66, 341] on link "4 Next Steps..." at bounding box center [129, 347] width 258 height 42
copy link "t"
click at [77, 301] on div "Multiple Parcels?" at bounding box center [83, 305] width 75 height 10
drag, startPoint x: 1326, startPoint y: 667, endPoint x: 1322, endPoint y: 660, distance: 7.4
click at [1324, 666] on span "Update" at bounding box center [1314, 671] width 37 height 11
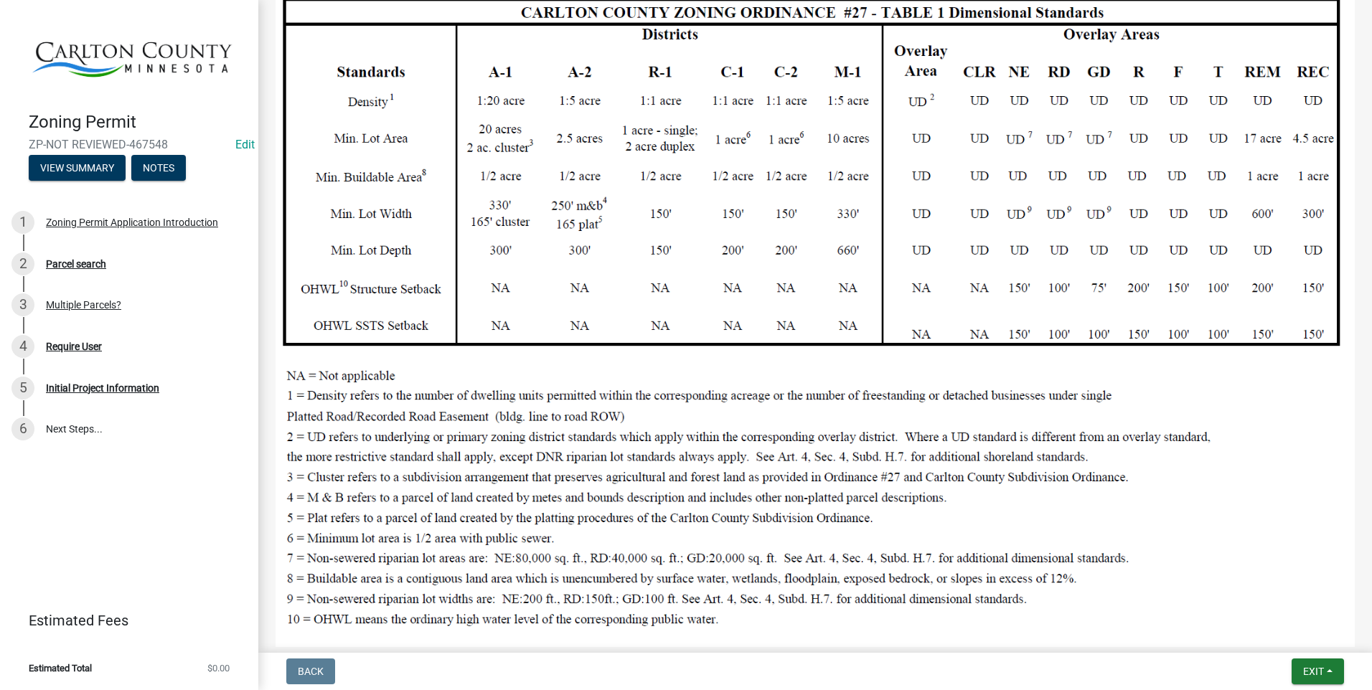
scroll to position [431, 0]
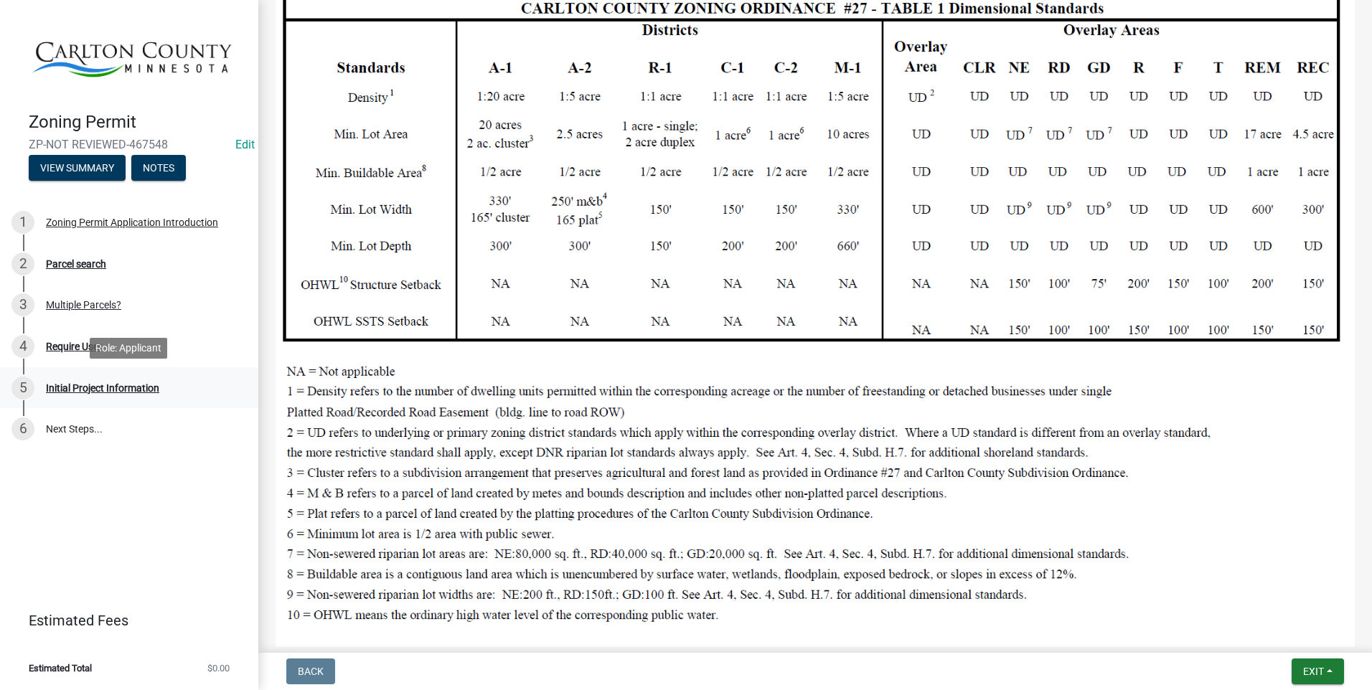
click at [100, 389] on div "Initial Project Information" at bounding box center [102, 388] width 113 height 10
click at [82, 342] on div "Require User" at bounding box center [74, 347] width 56 height 10
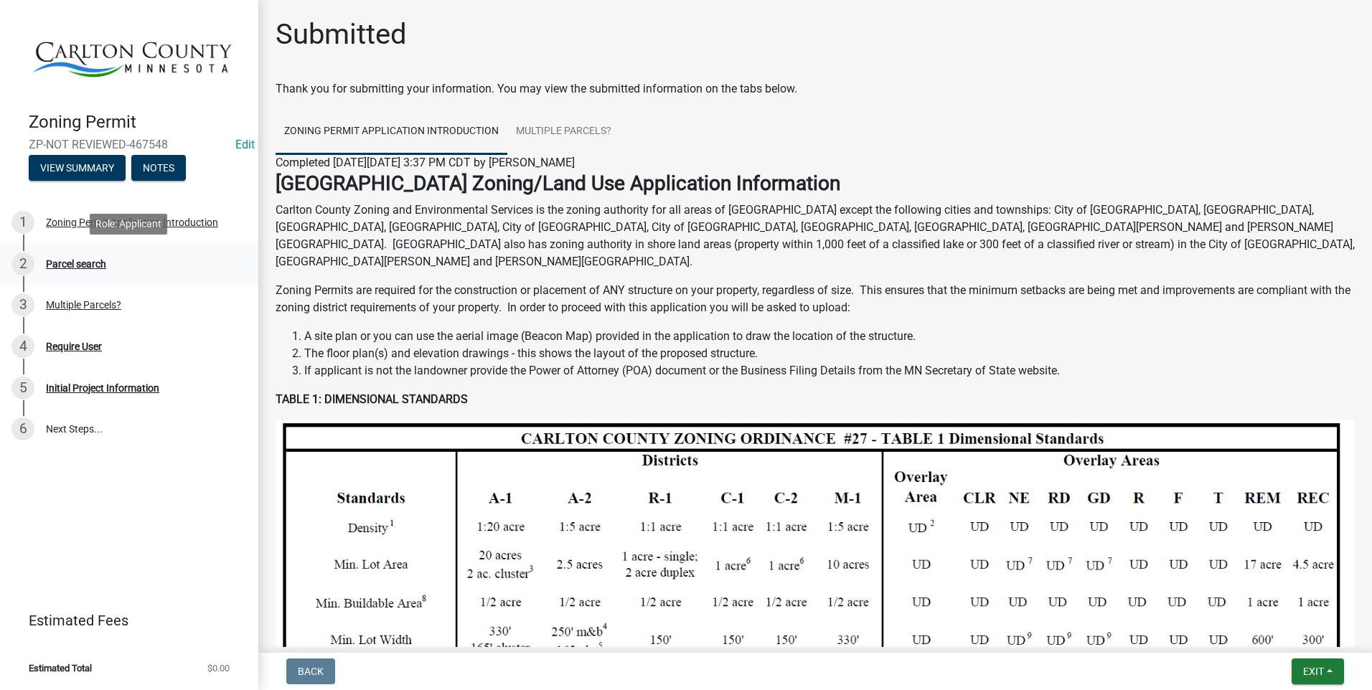
click at [73, 261] on div "Parcel search" at bounding box center [76, 264] width 60 height 10
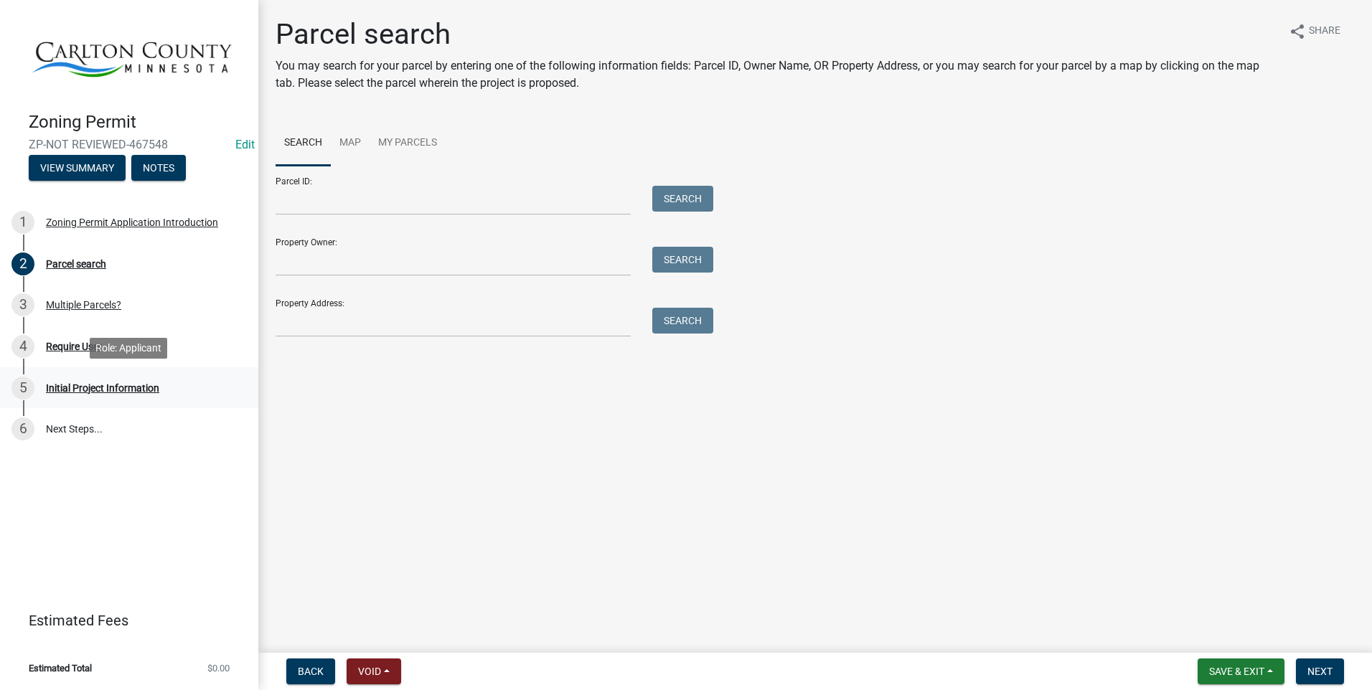
click at [146, 385] on div "Initial Project Information" at bounding box center [102, 388] width 113 height 10
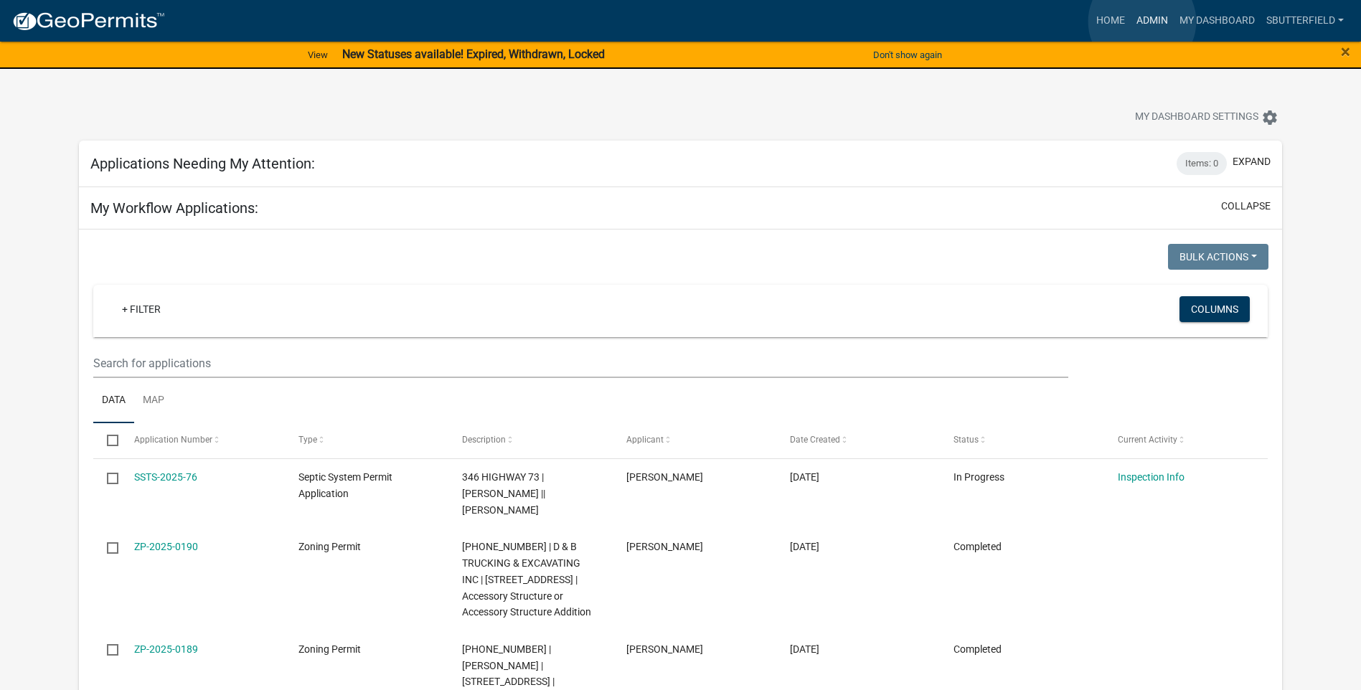
click at [1142, 22] on link "Admin" at bounding box center [1152, 20] width 43 height 27
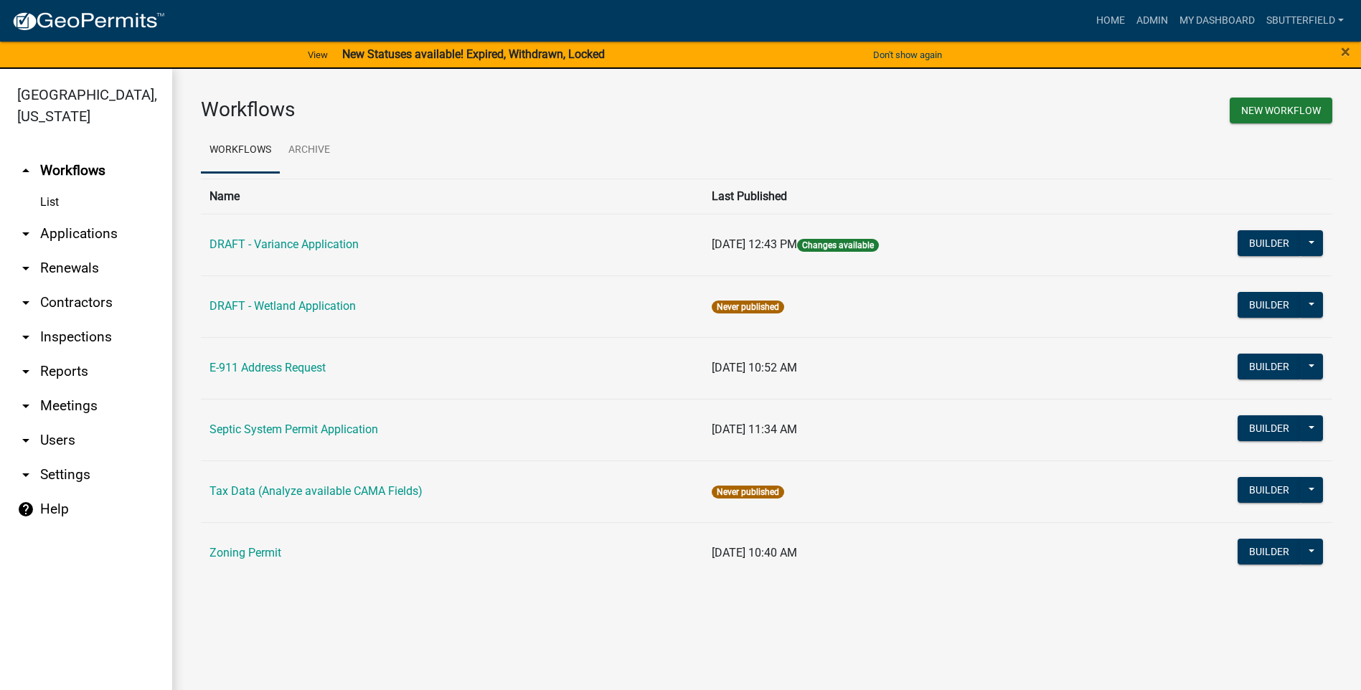
click at [62, 235] on link "arrow_drop_down Applications" at bounding box center [86, 234] width 172 height 34
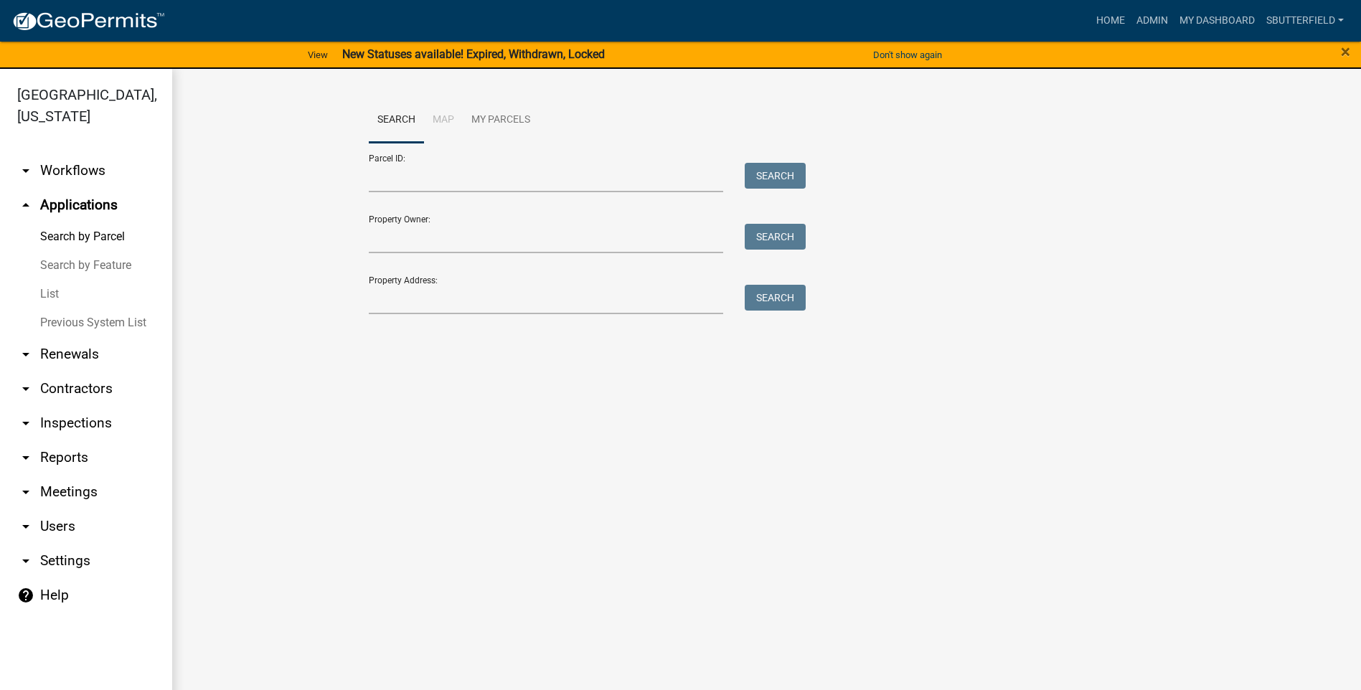
click at [63, 294] on link "List" at bounding box center [86, 294] width 172 height 29
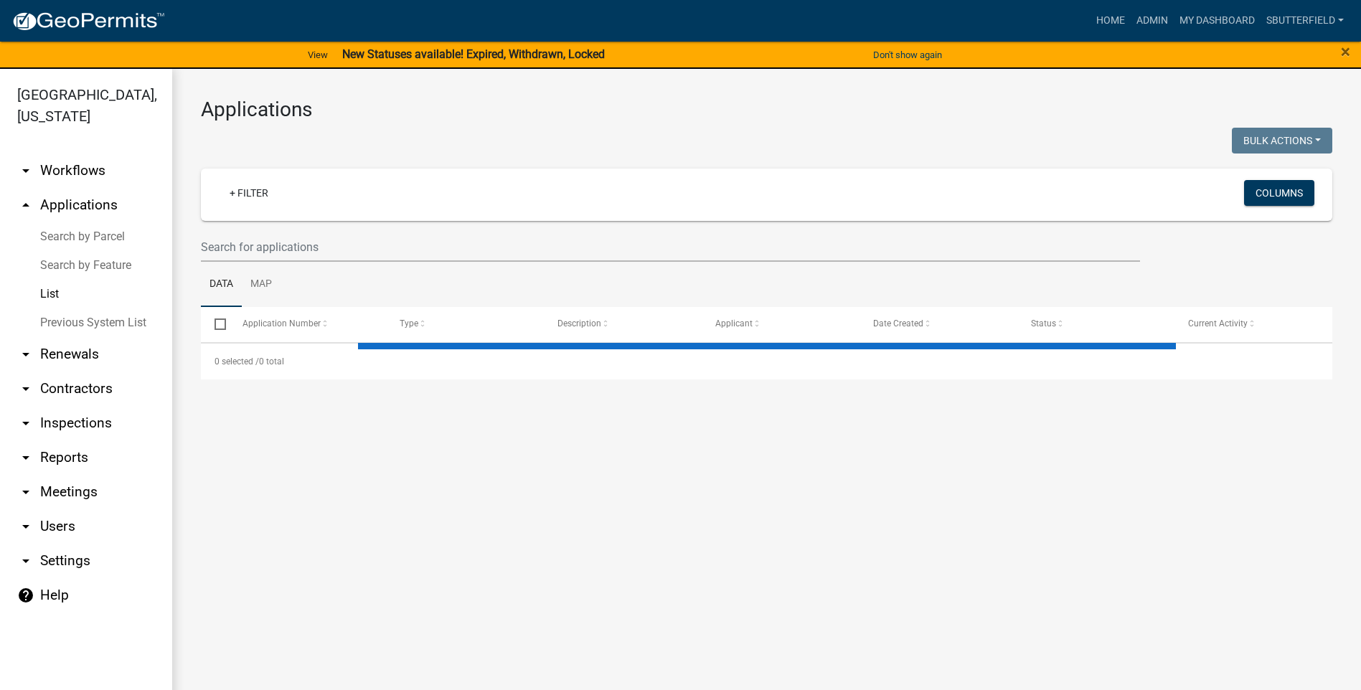
select select "1: 25"
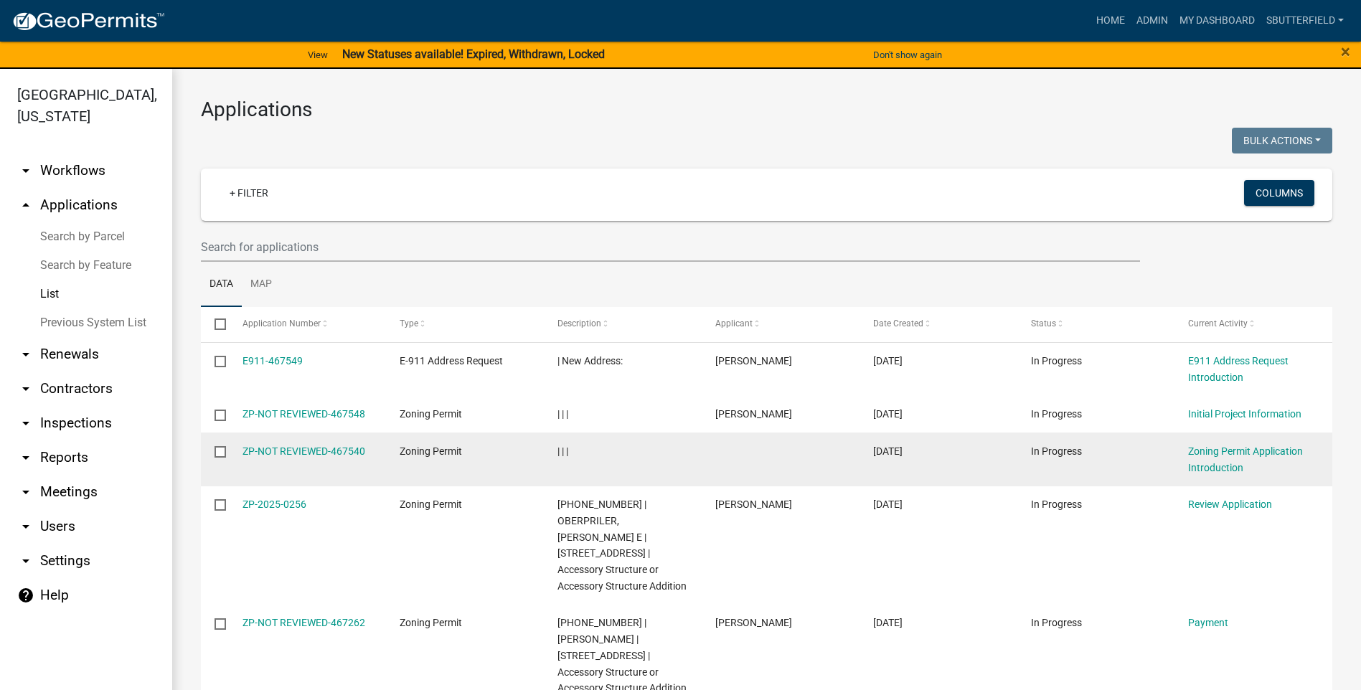
click at [231, 449] on datatable-body-cell "ZP-NOT REVIEWED-467540" at bounding box center [307, 459] width 158 height 53
click at [220, 446] on input "checkbox" at bounding box center [219, 450] width 9 height 9
click at [220, 452] on input "checkbox" at bounding box center [219, 450] width 9 height 9
checkbox input "false"
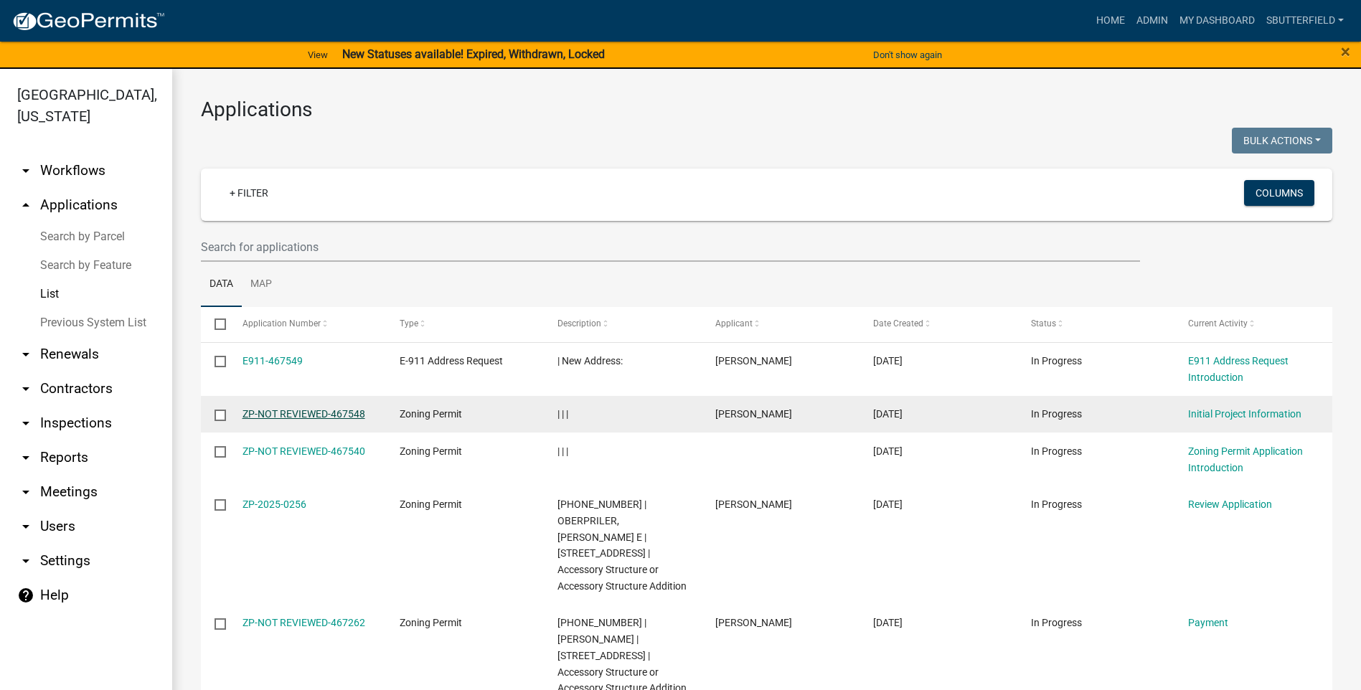
click at [328, 410] on link "ZP-NOT REVIEWED-467548" at bounding box center [304, 413] width 123 height 11
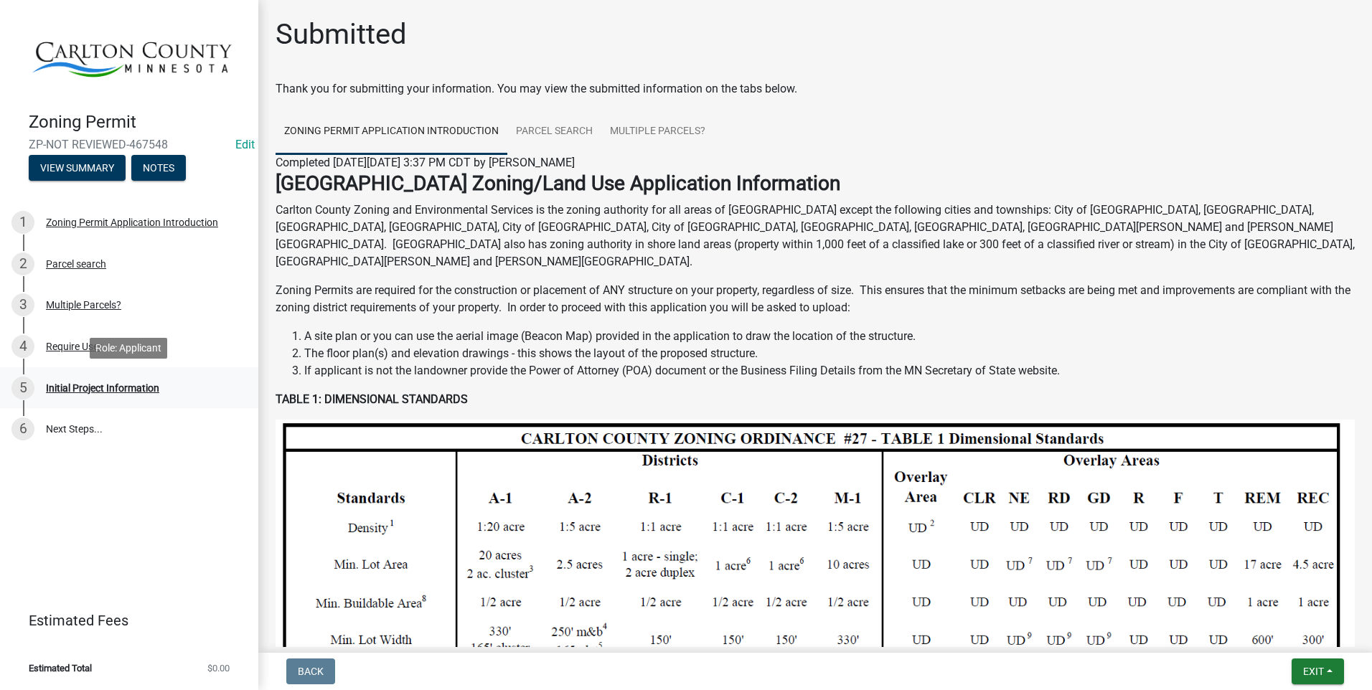
click at [141, 380] on div "5 Initial Project Information" at bounding box center [123, 388] width 224 height 23
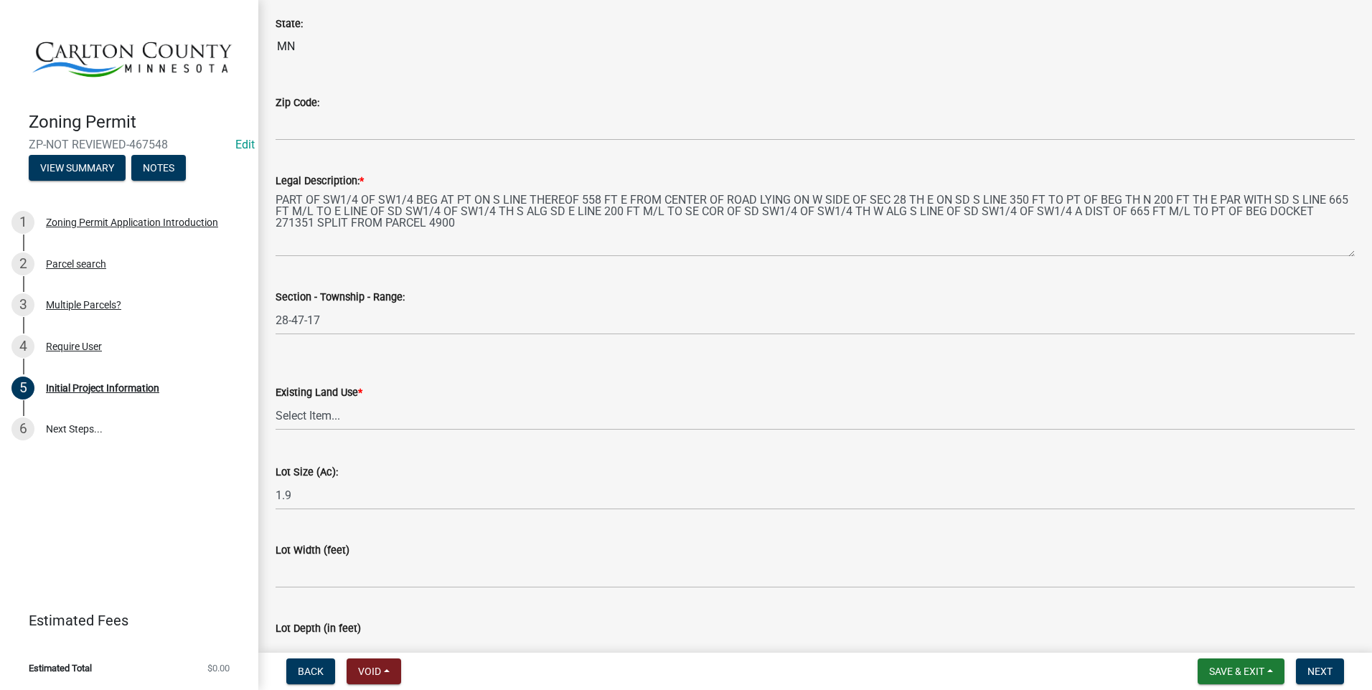
scroll to position [1660, 0]
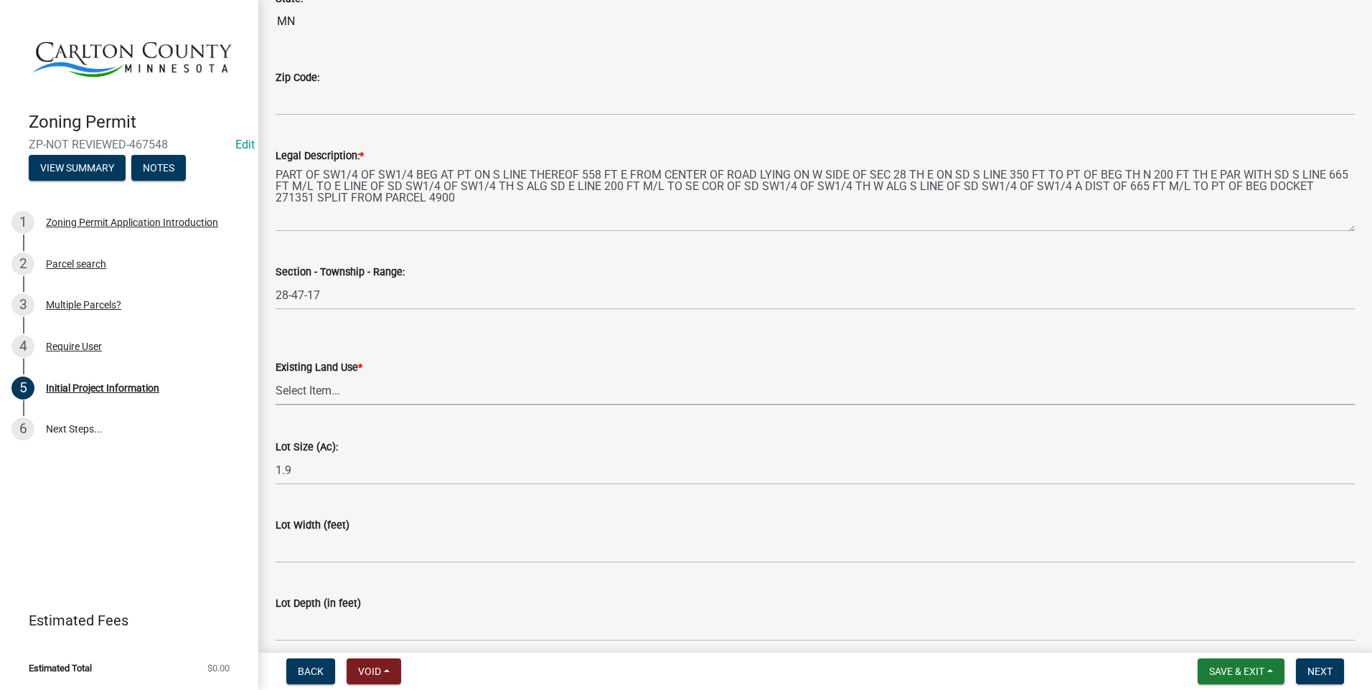
click at [357, 389] on select "Select Item... Residential Commercial Recreational/hunting Agricultural" at bounding box center [815, 390] width 1079 height 29
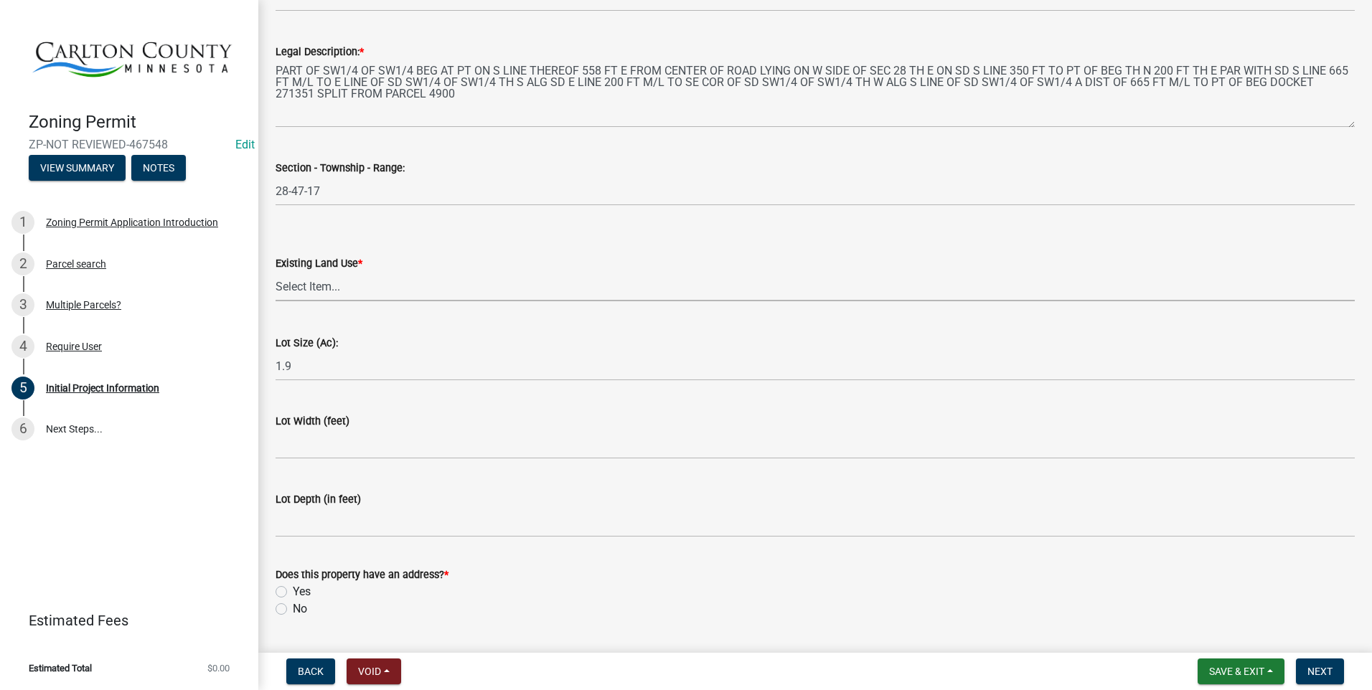
scroll to position [1803, 0]
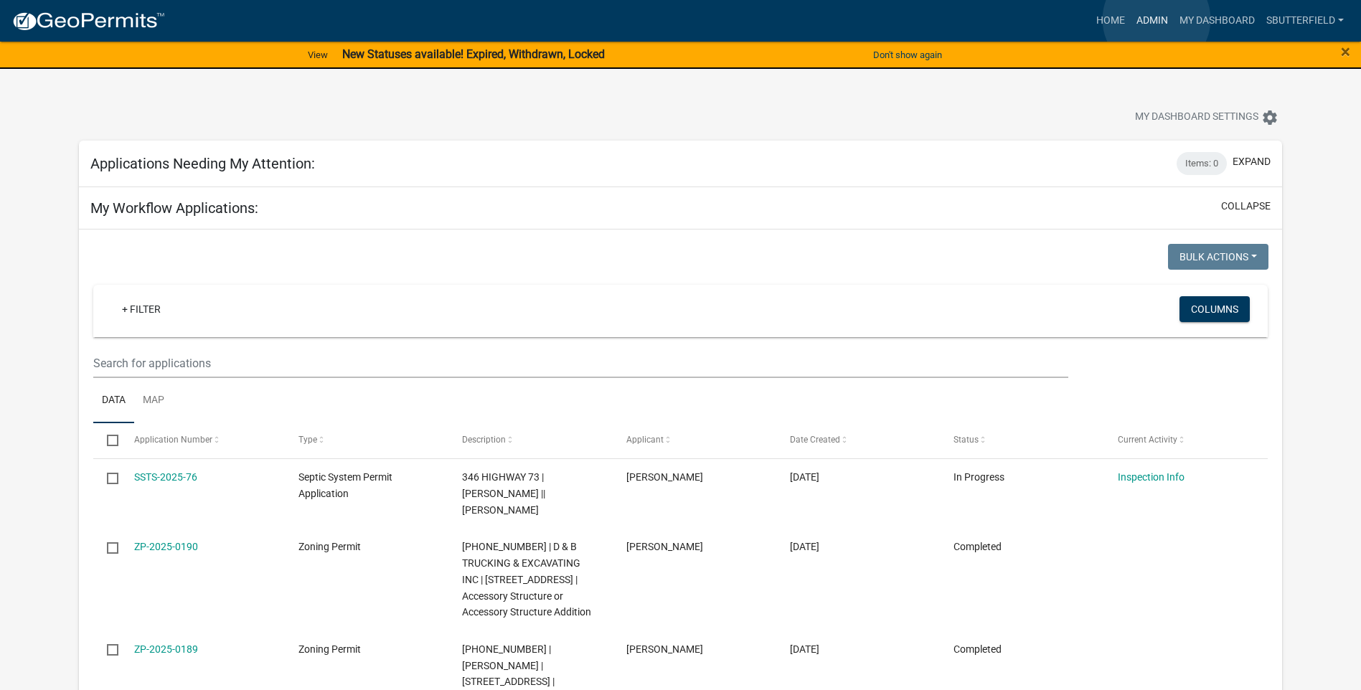
click at [1157, 19] on link "Admin" at bounding box center [1152, 20] width 43 height 27
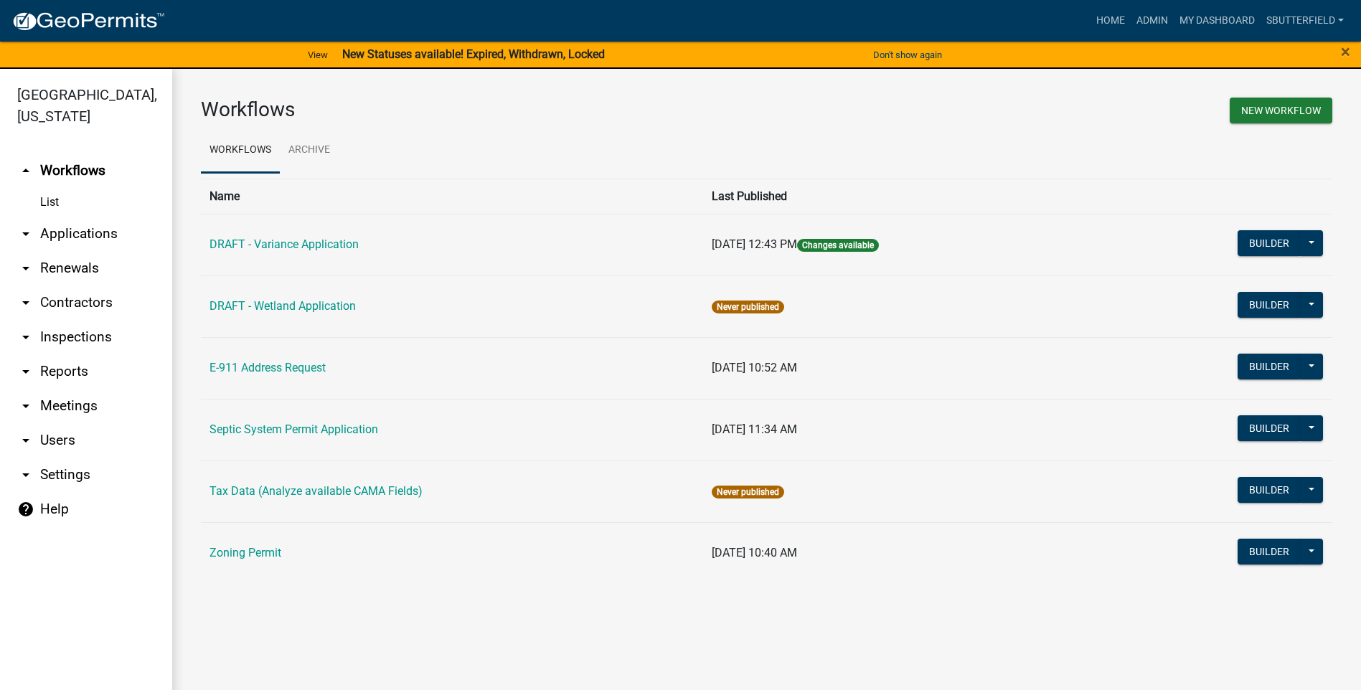
click at [32, 235] on icon "arrow_drop_down" at bounding box center [25, 233] width 17 height 17
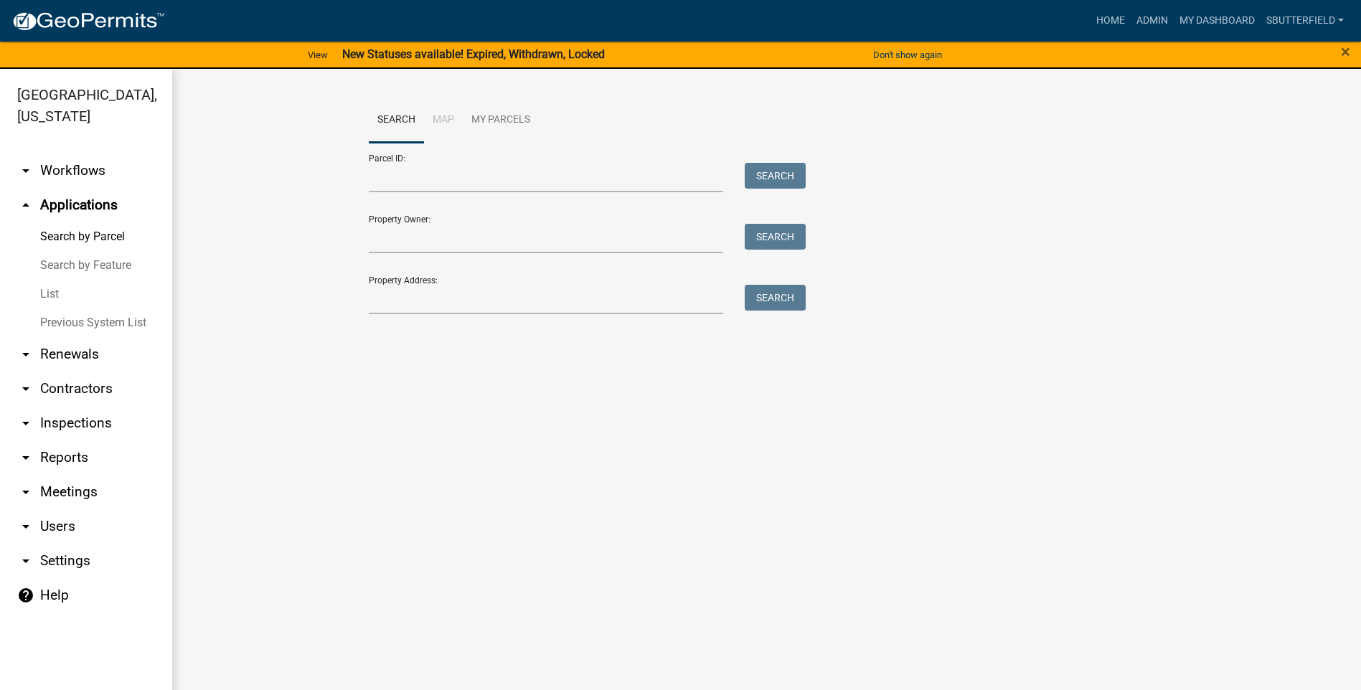
click at [58, 288] on link "List" at bounding box center [86, 294] width 172 height 29
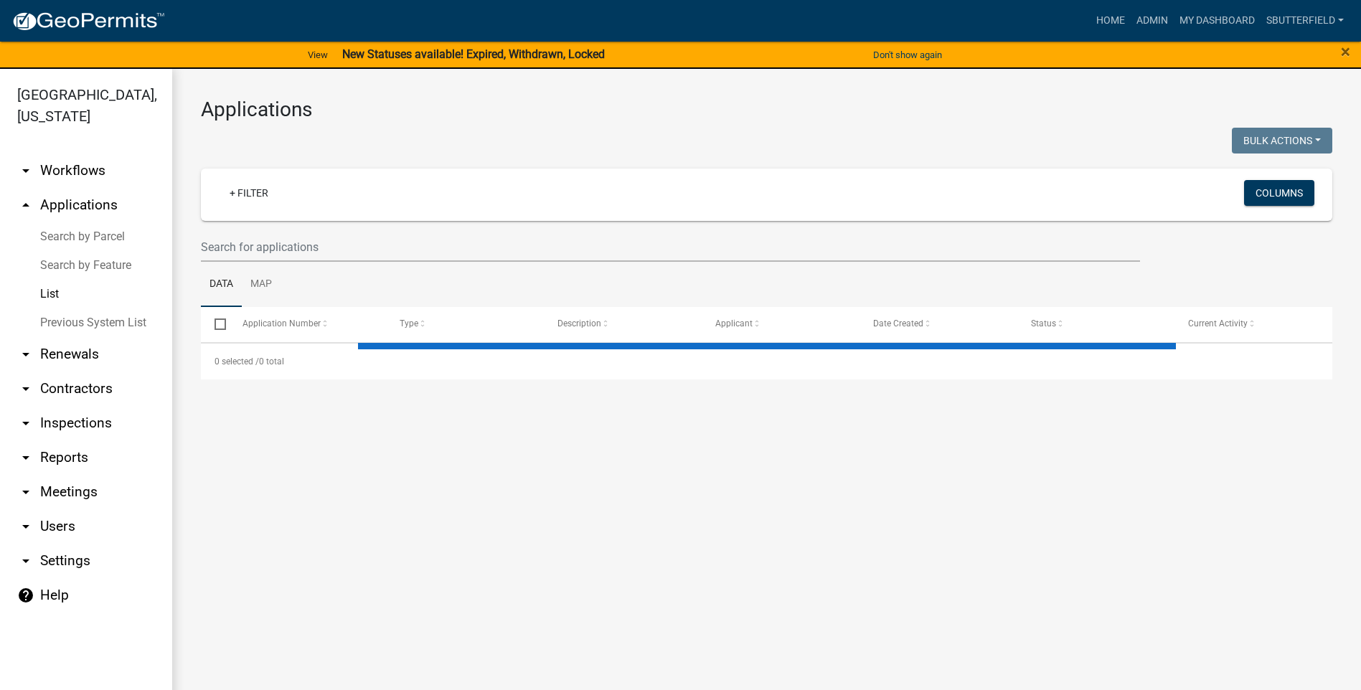
select select "1: 25"
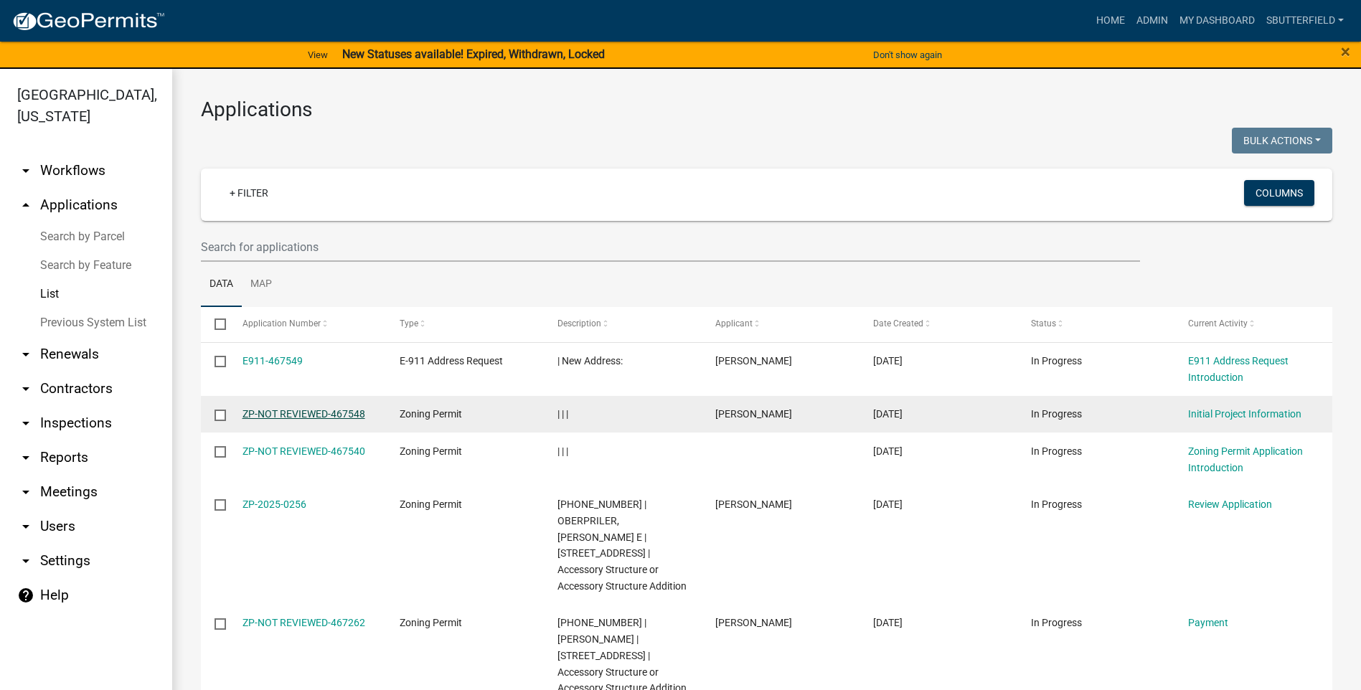
click at [311, 416] on link "ZP-NOT REVIEWED-467548" at bounding box center [304, 413] width 123 height 11
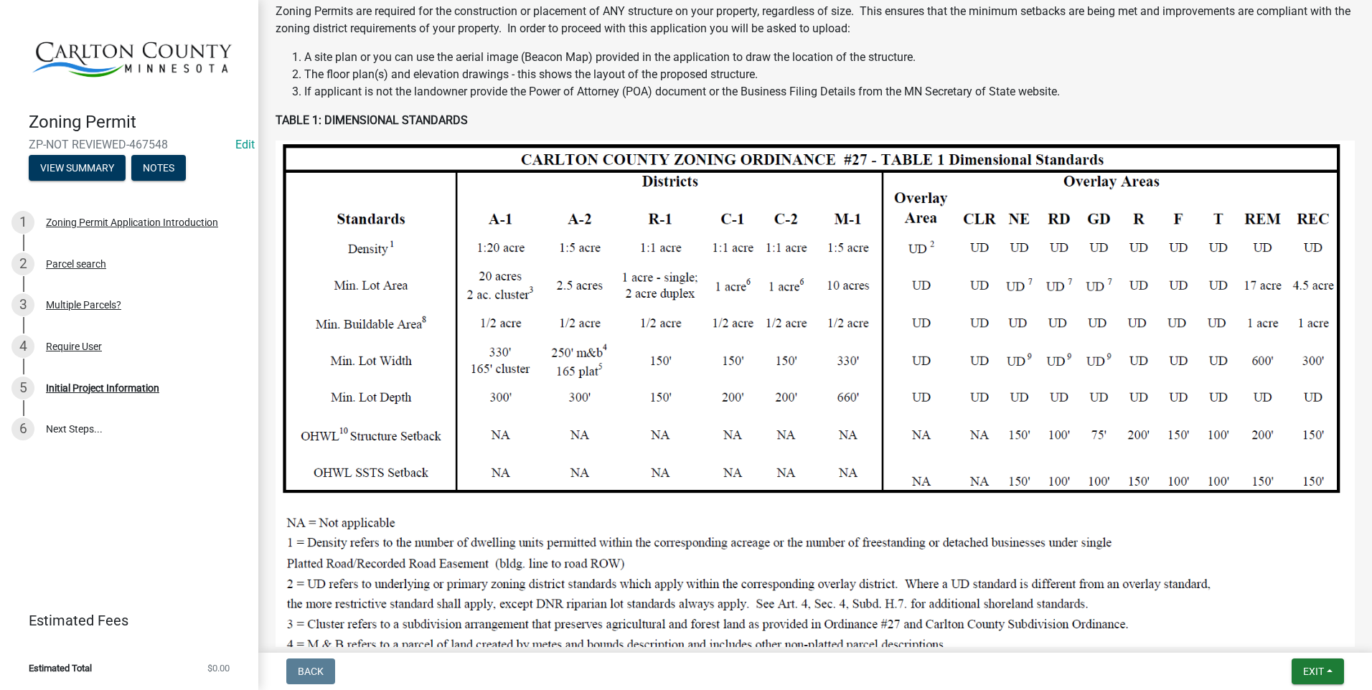
scroll to position [287, 0]
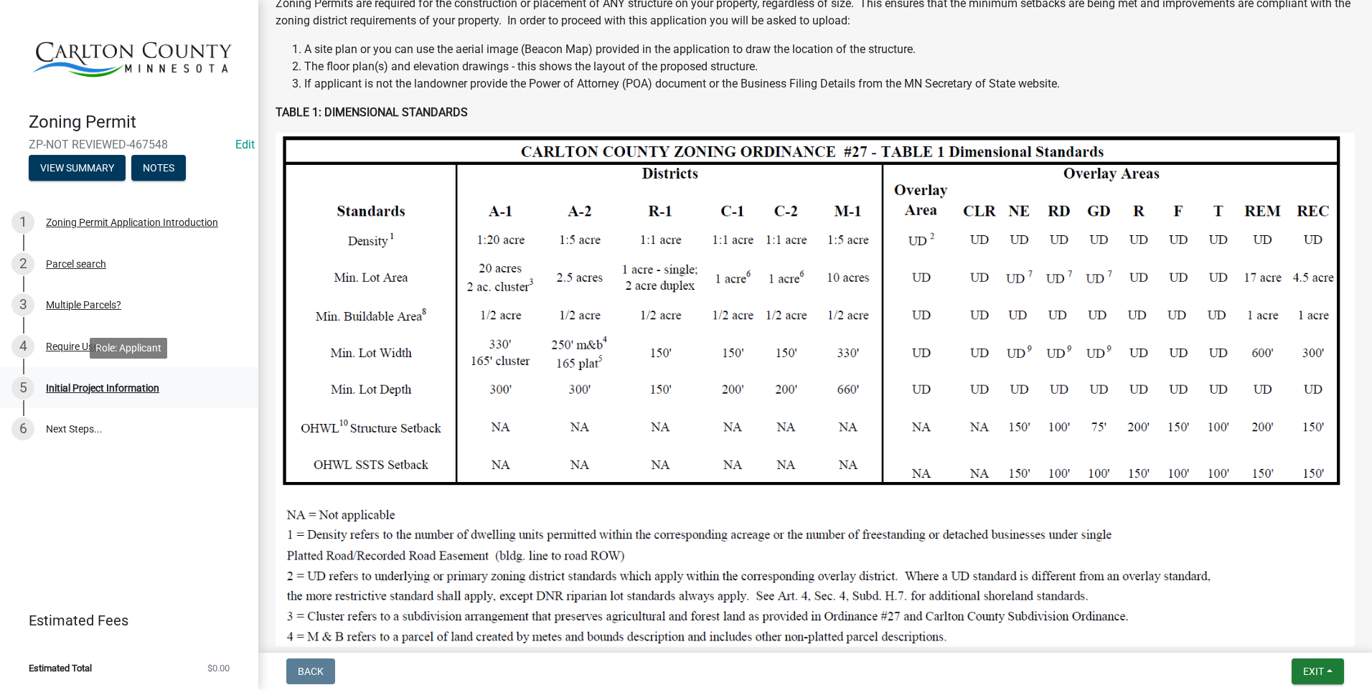
click at [93, 386] on div "Initial Project Information" at bounding box center [102, 388] width 113 height 10
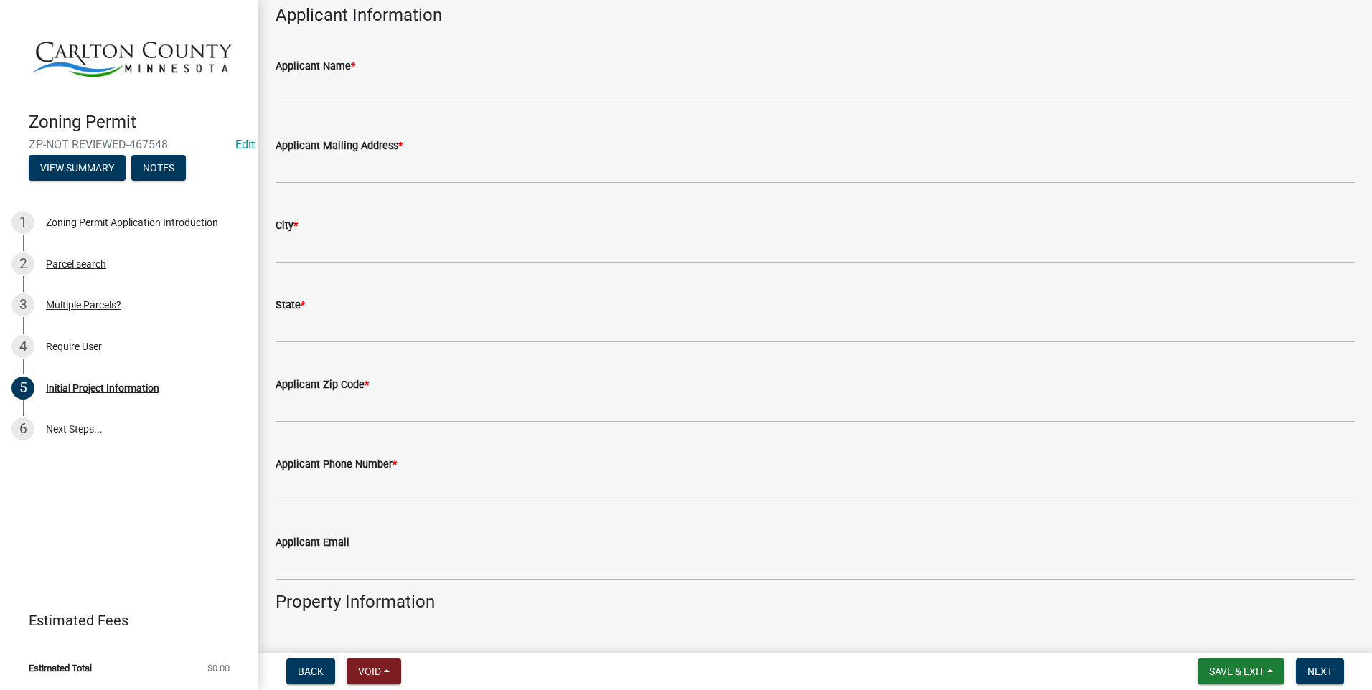
scroll to position [861, 0]
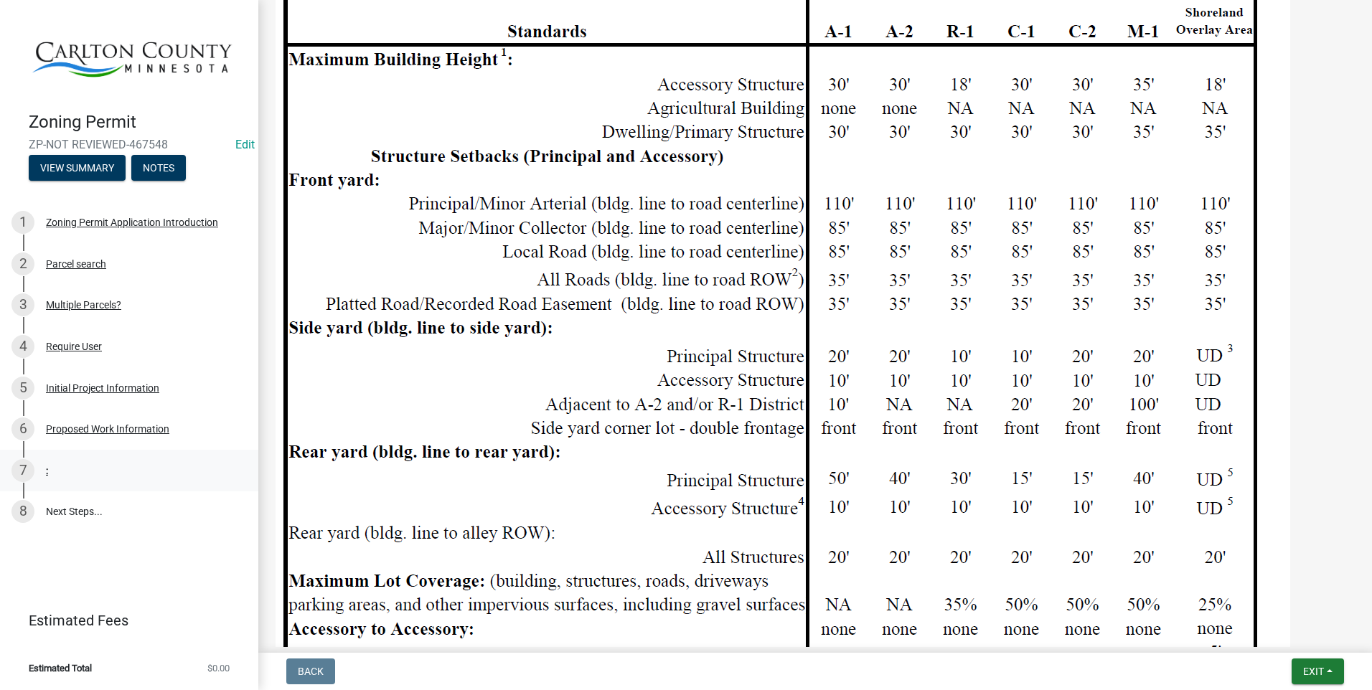
scroll to position [1579, 0]
